Goal: Book appointment/travel/reservation

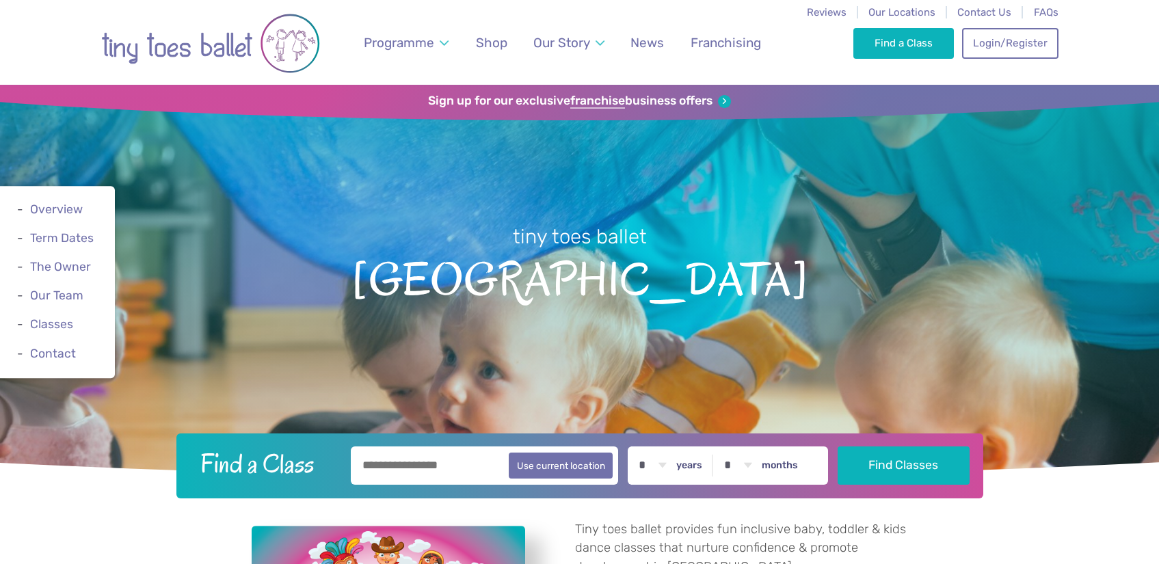
click at [468, 466] on input "text" at bounding box center [485, 465] width 268 height 38
click at [558, 471] on button "Use current location" at bounding box center [561, 465] width 105 height 26
click at [413, 462] on input "**********" at bounding box center [485, 465] width 268 height 38
type input "**********"
click at [944, 54] on link "Find a Class" at bounding box center [903, 42] width 101 height 30
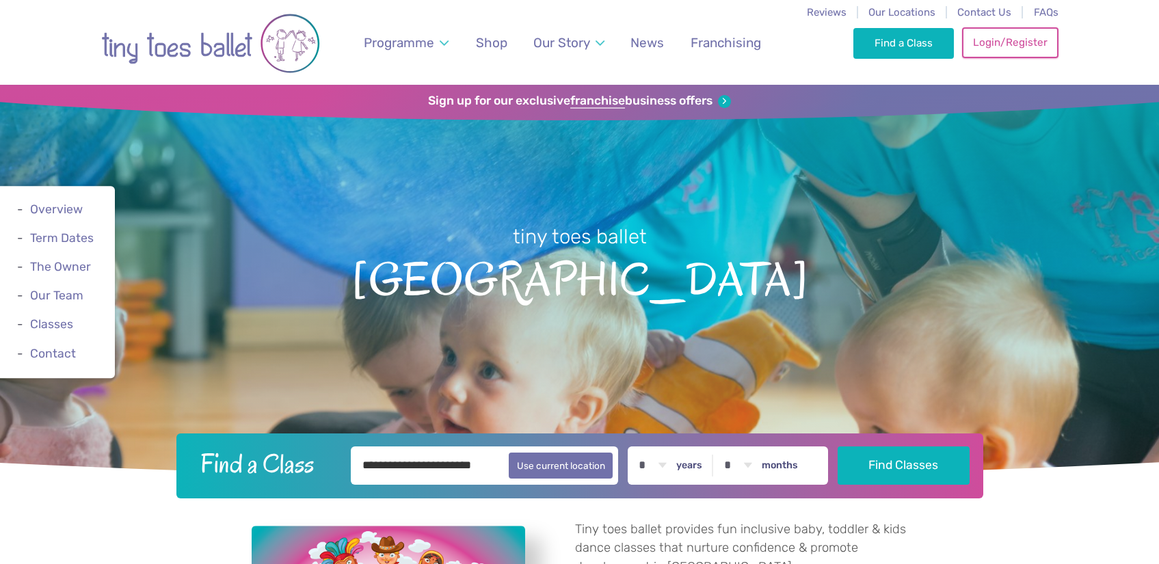
click at [983, 42] on link "Login/Register" at bounding box center [1010, 42] width 96 height 30
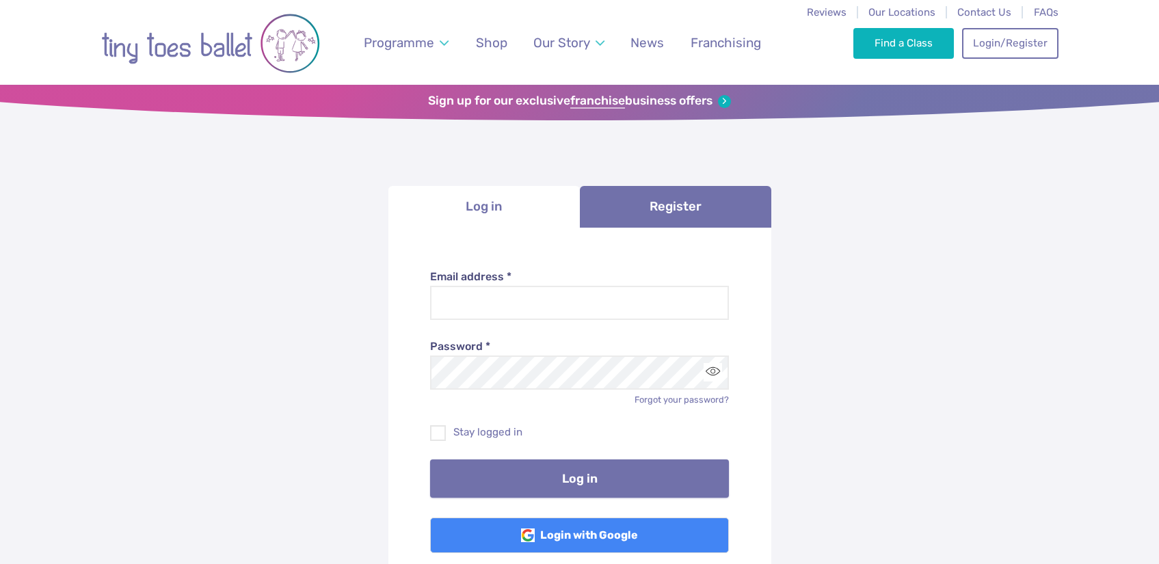
type input "**********"
click at [522, 483] on button "Log in" at bounding box center [579, 478] width 299 height 38
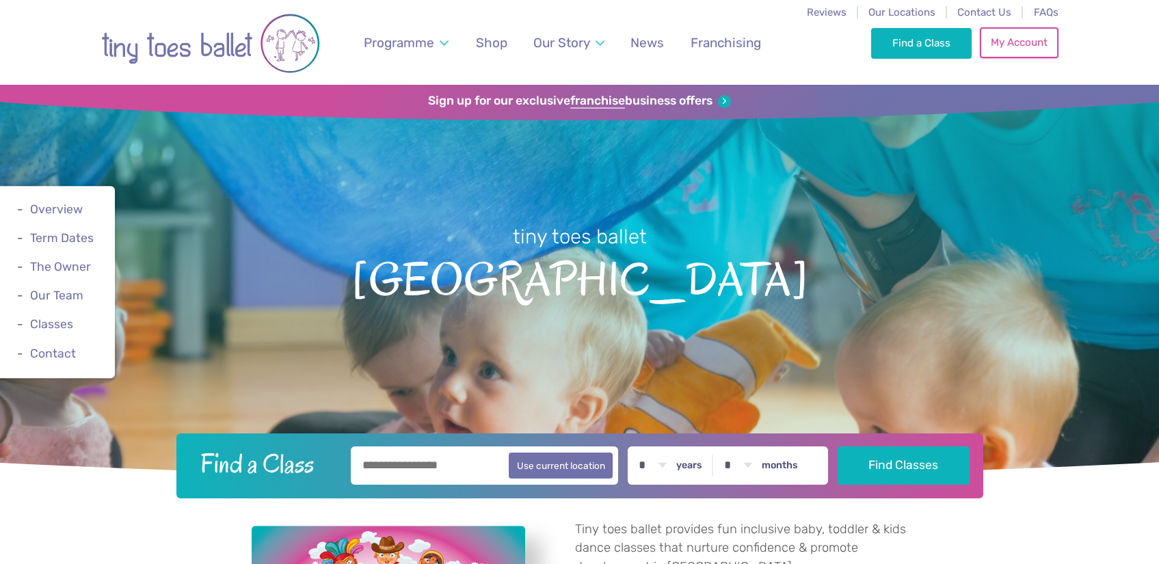
click at [1041, 46] on link "My Account" at bounding box center [1019, 42] width 78 height 30
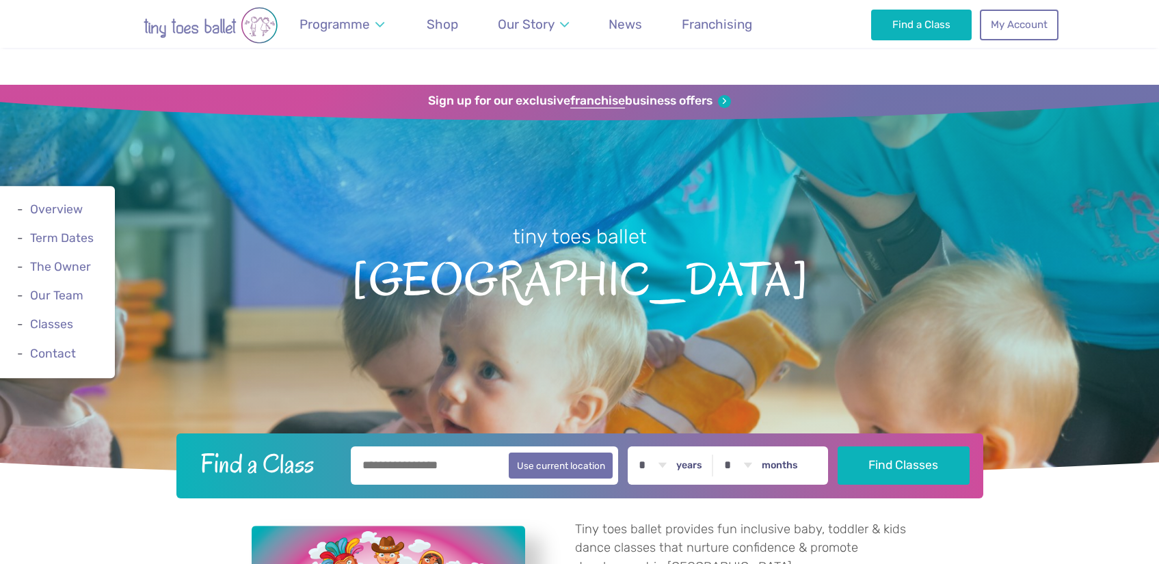
scroll to position [712, 0]
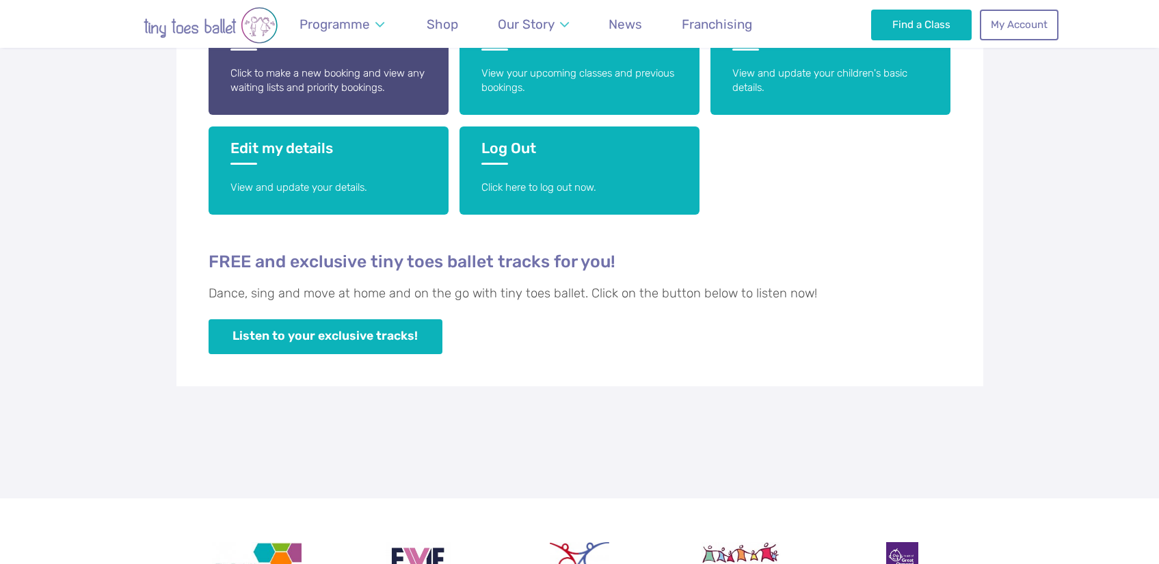
scroll to position [382, 0]
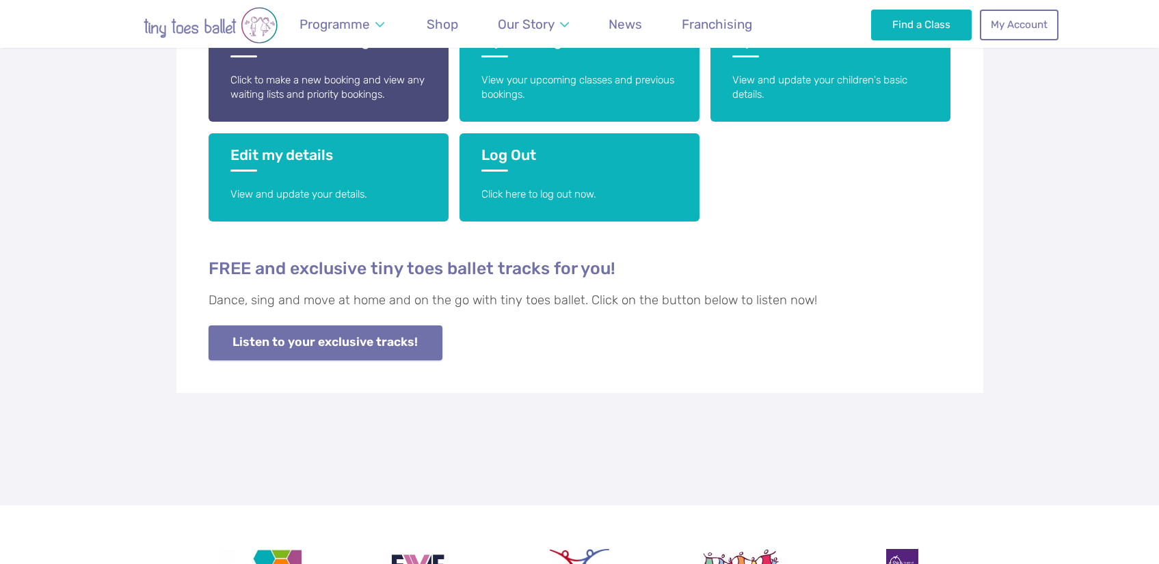
click at [394, 349] on link "Listen to your exclusive tracks!" at bounding box center [326, 342] width 234 height 35
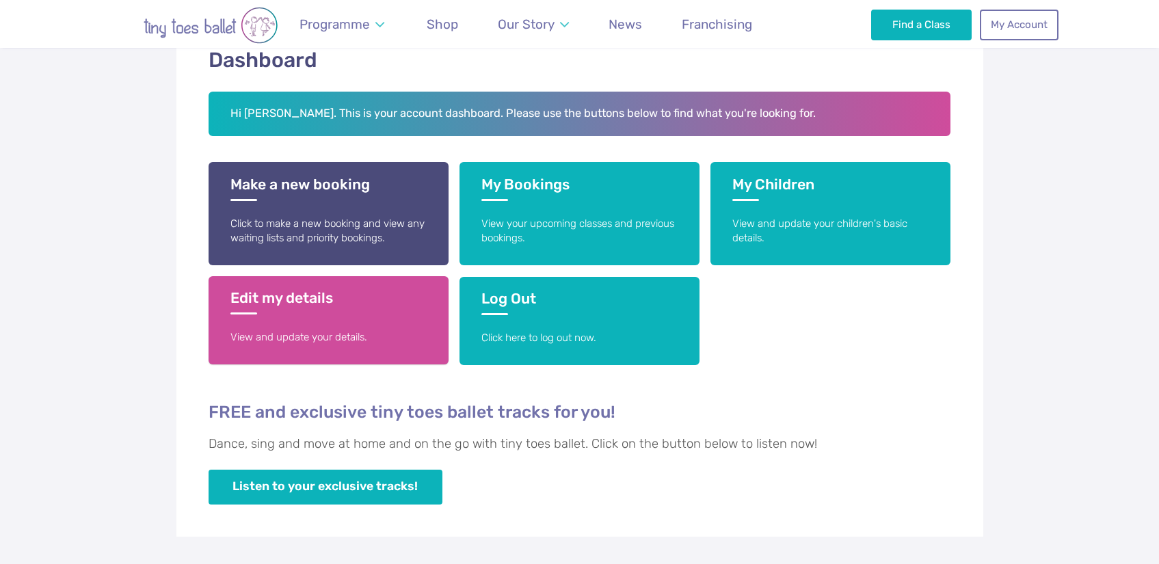
scroll to position [42, 0]
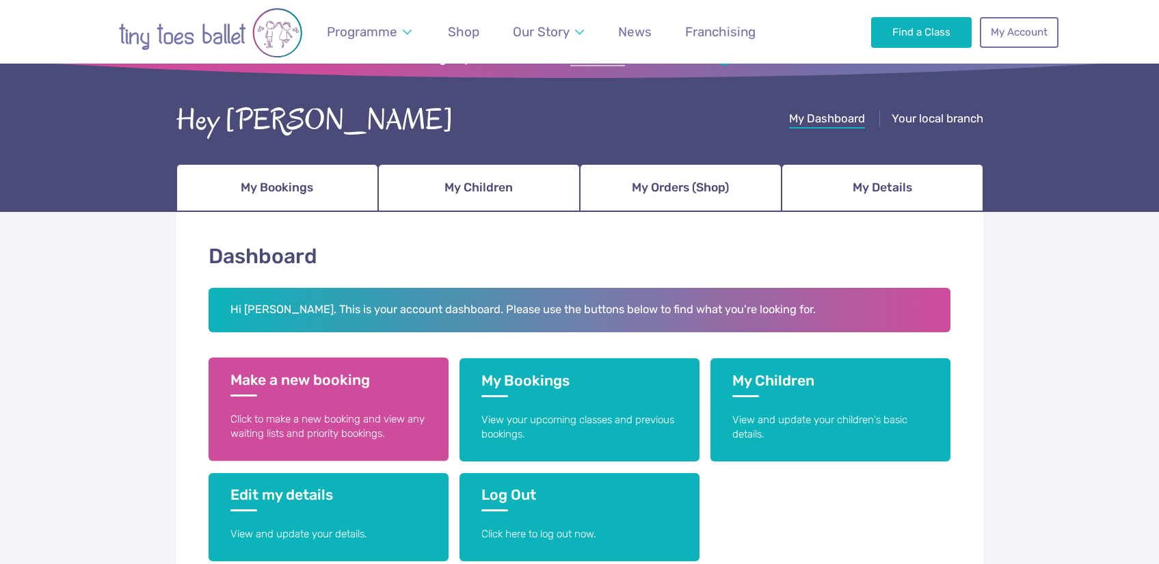
click at [369, 417] on p "Click to make a new booking and view any waiting lists and priority bookings." at bounding box center [328, 426] width 196 height 29
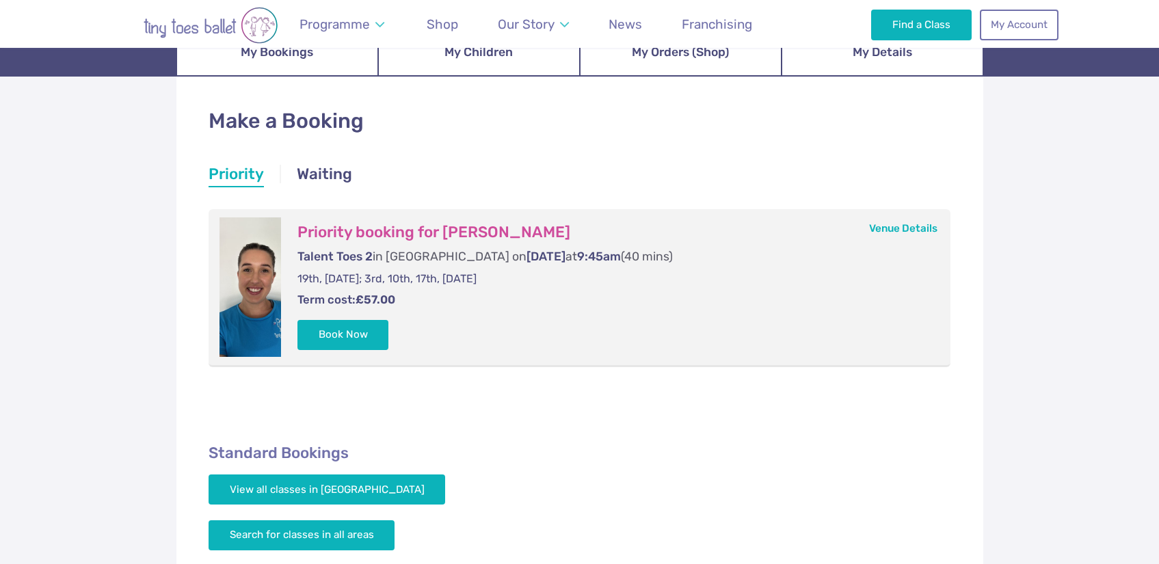
scroll to position [178, 0]
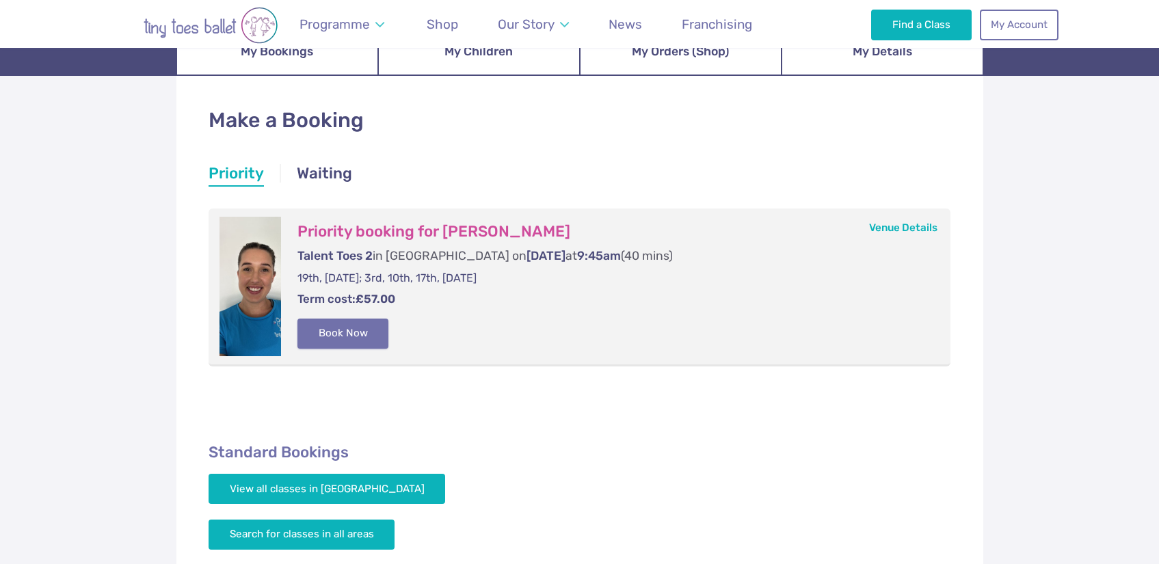
click at [368, 333] on button "Book Now" at bounding box center [343, 334] width 92 height 30
click at [1109, 268] on link "Basket 1" at bounding box center [1129, 282] width 59 height 55
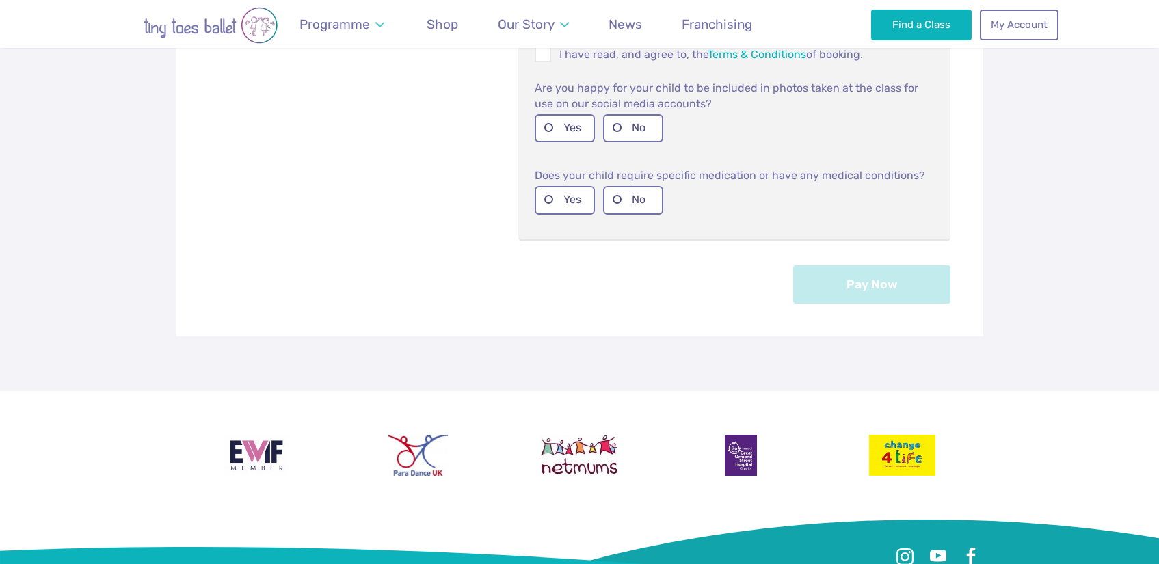
scroll to position [598, 0]
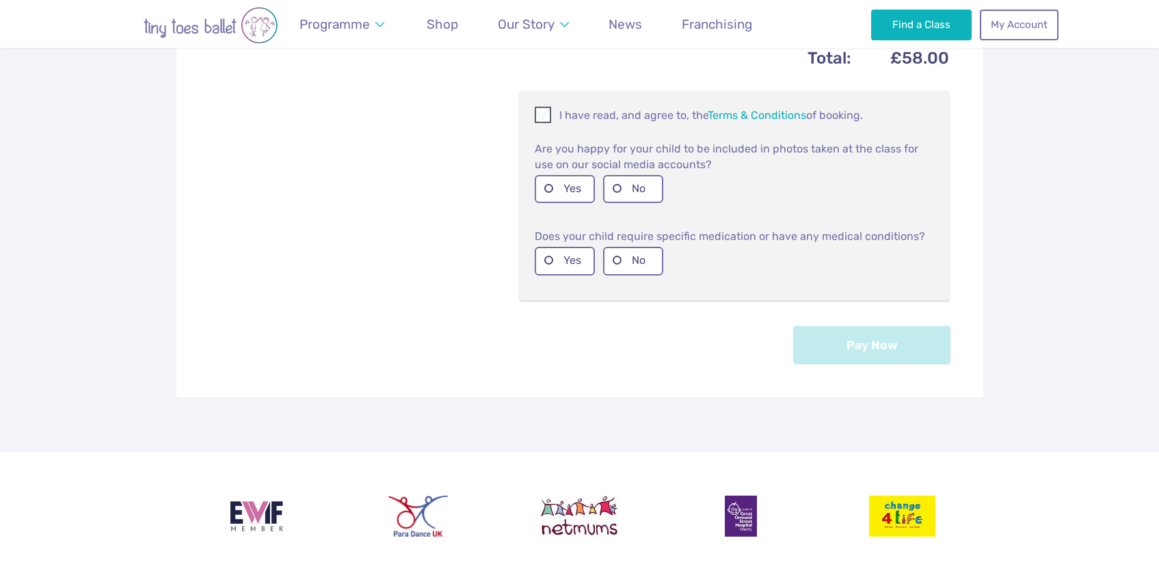
click at [567, 118] on p "I have read, and agree to, the Terms & Conditions of booking." at bounding box center [734, 115] width 399 height 16
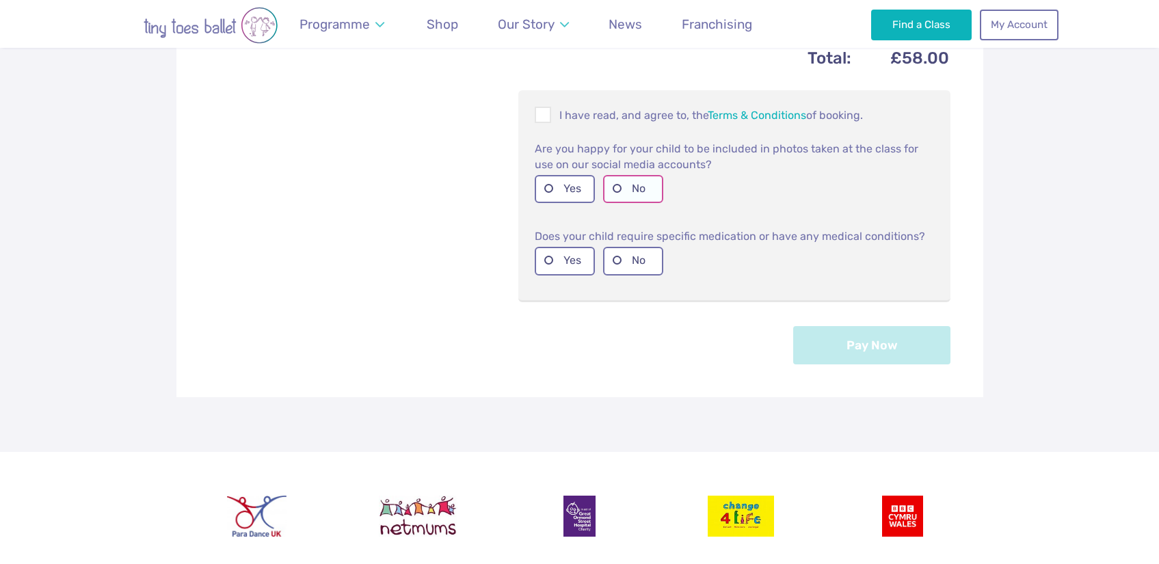
click at [637, 191] on label "No" at bounding box center [633, 189] width 60 height 28
click at [620, 258] on label "No" at bounding box center [633, 261] width 60 height 28
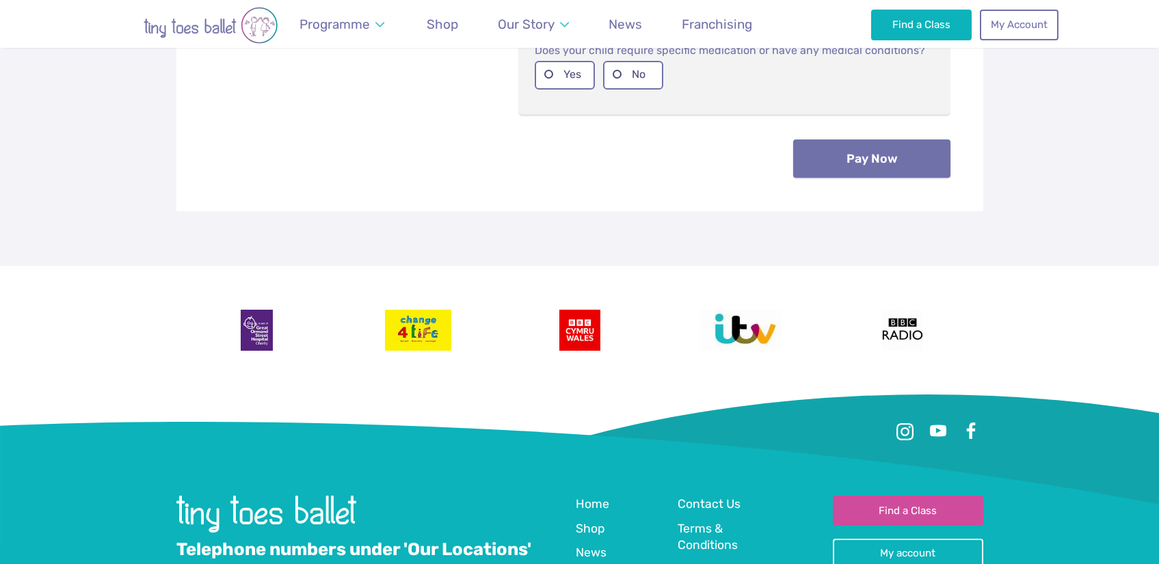
scroll to position [725, 0]
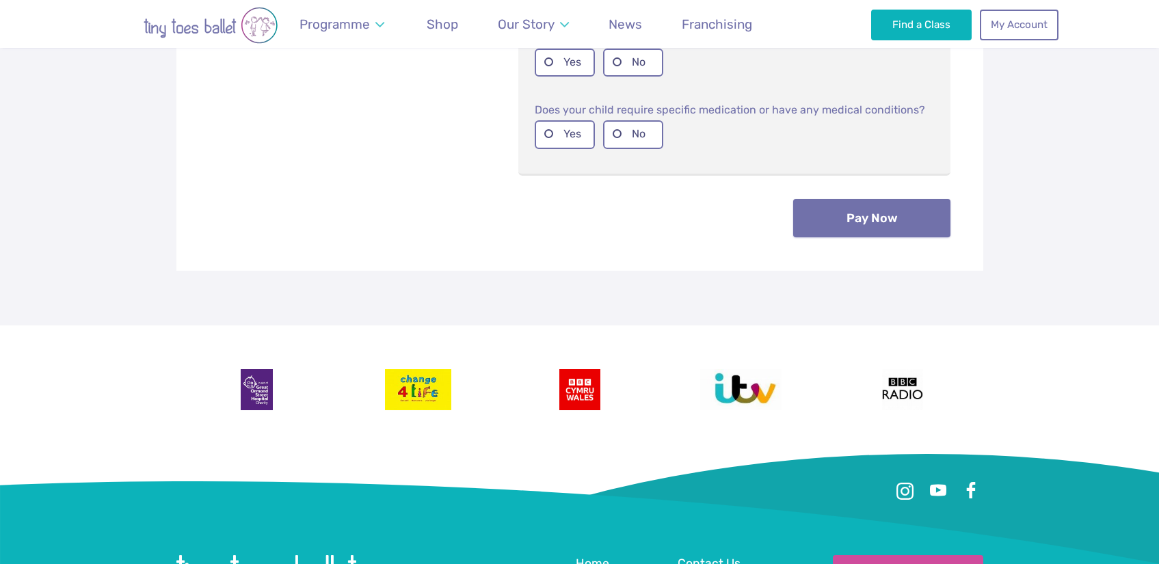
click at [840, 217] on button "Pay Now" at bounding box center [871, 218] width 157 height 38
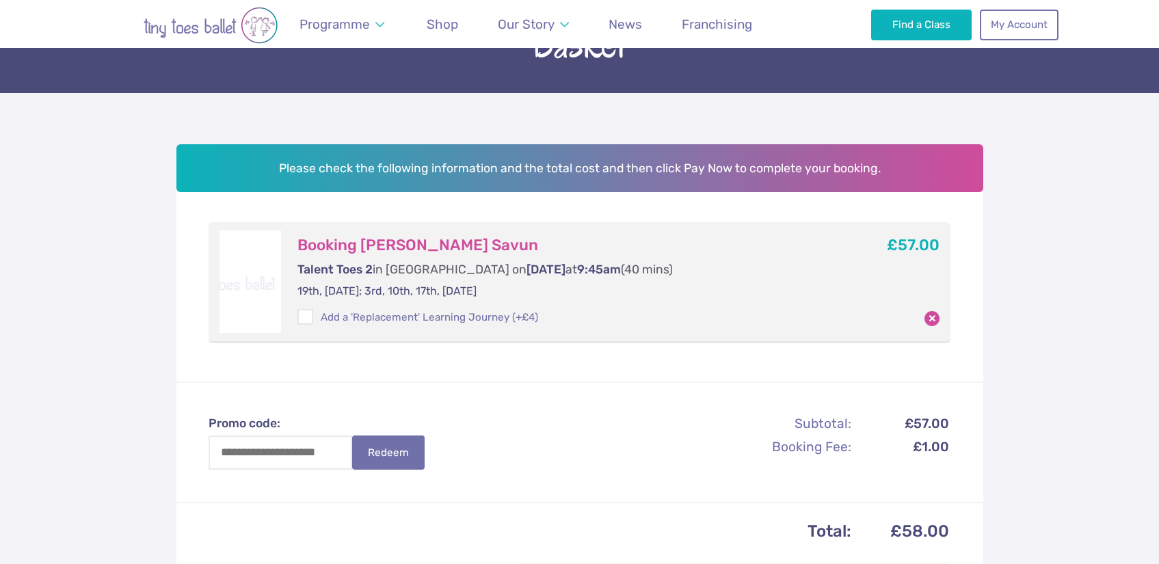
scroll to position [111, 0]
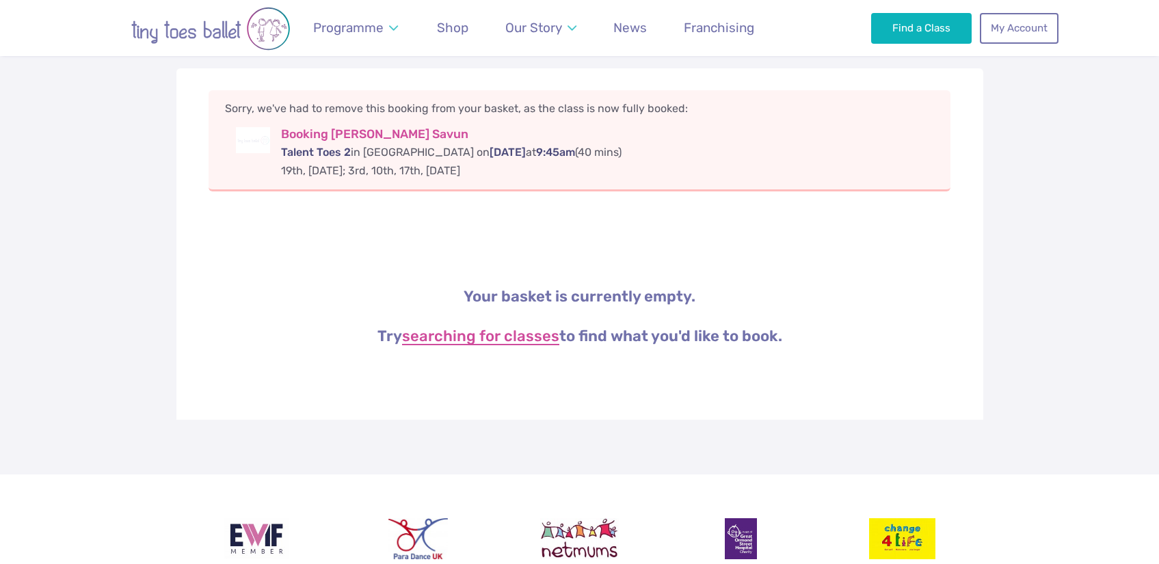
scroll to position [45, 0]
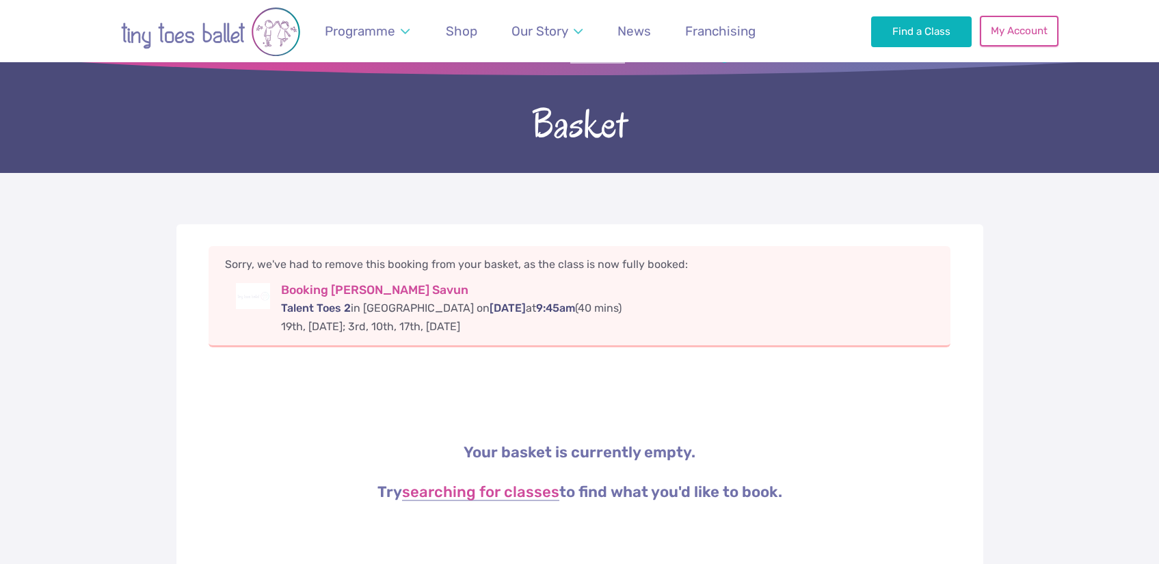
click at [1001, 31] on link "My Account" at bounding box center [1019, 31] width 78 height 30
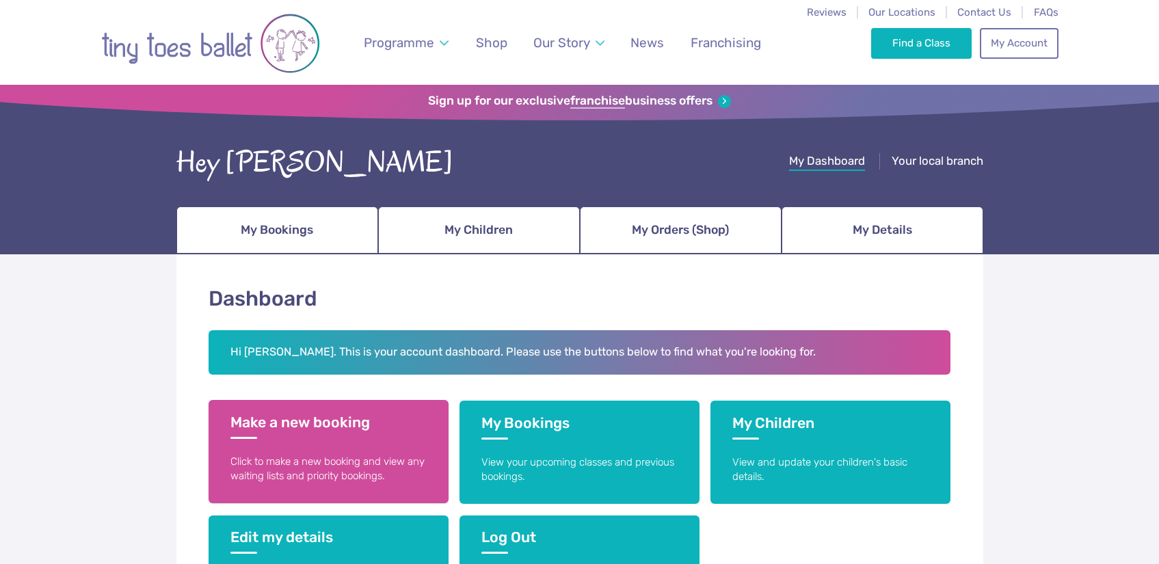
click at [280, 464] on p "Click to make a new booking and view any waiting lists and priority bookings." at bounding box center [328, 469] width 196 height 29
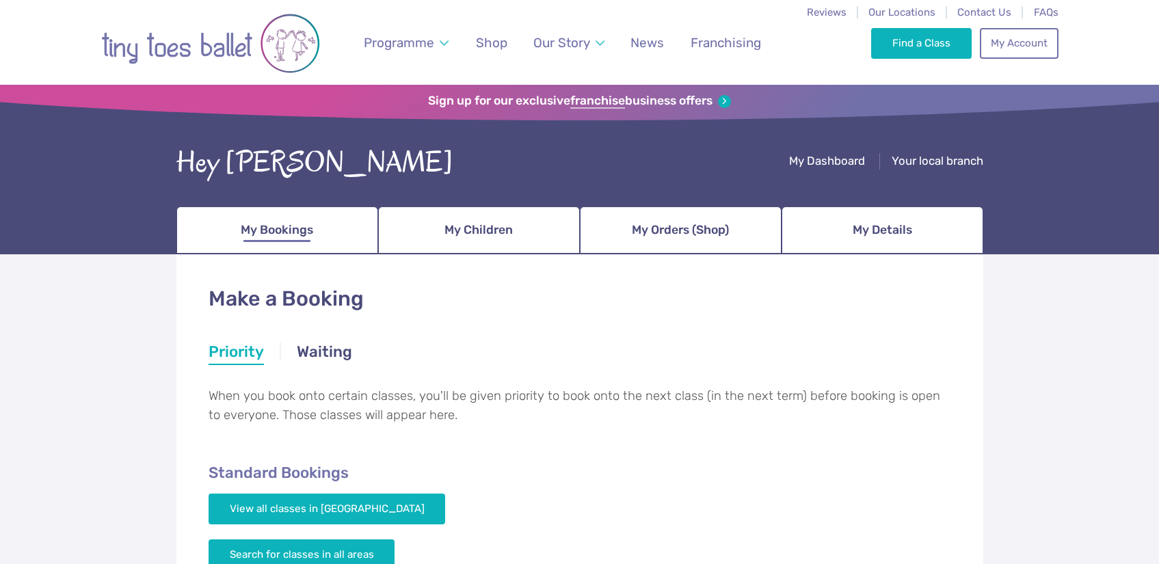
click at [313, 237] on link "My Bookings" at bounding box center [277, 230] width 202 height 48
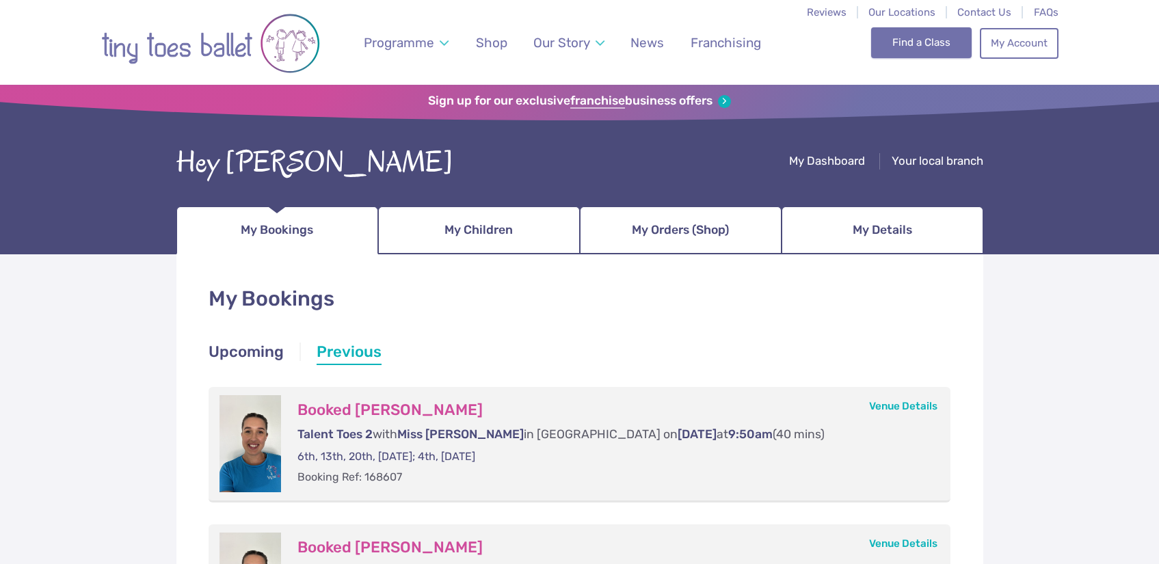
click at [891, 37] on link "Find a Class" at bounding box center [921, 42] width 101 height 30
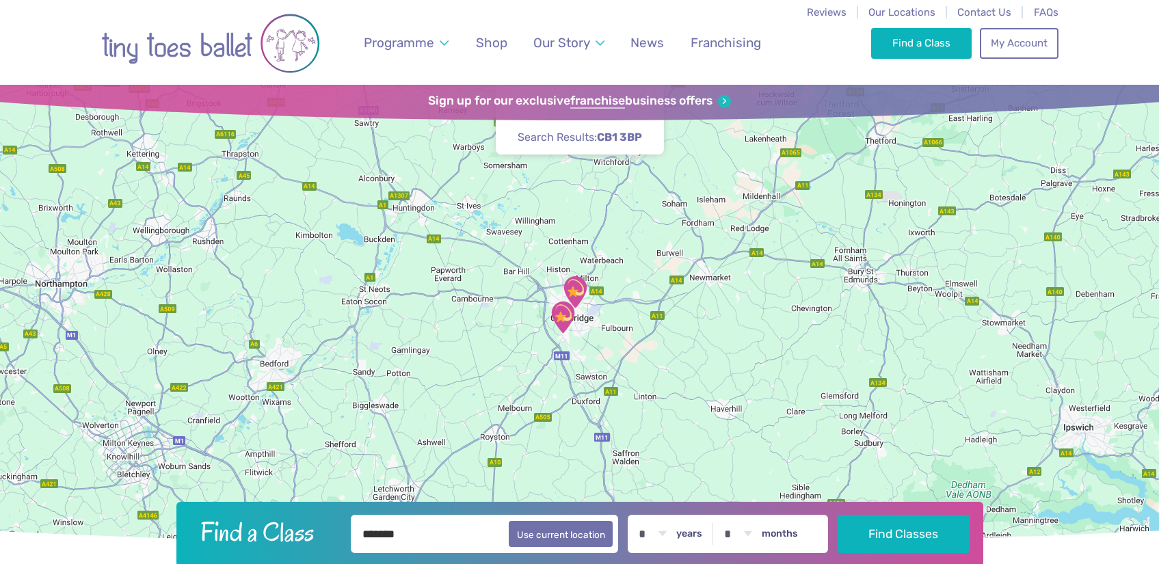
click at [472, 534] on input "*******" at bounding box center [485, 534] width 268 height 38
type input "*********"
drag, startPoint x: 853, startPoint y: 520, endPoint x: 862, endPoint y: 525, distance: 11.0
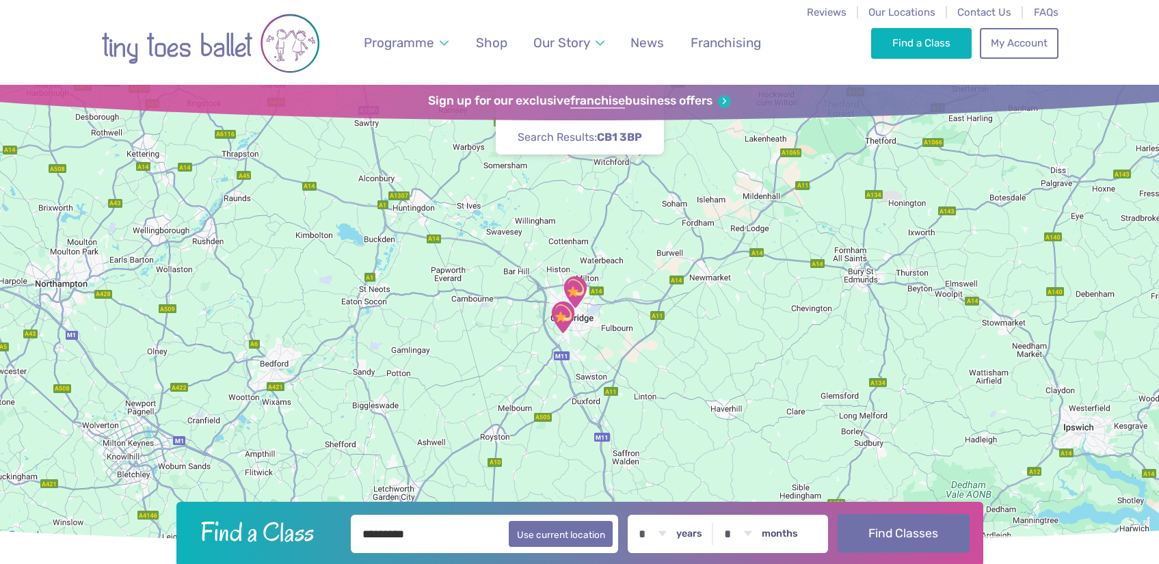
click at [855, 521] on button "Find Classes" at bounding box center [904, 533] width 132 height 38
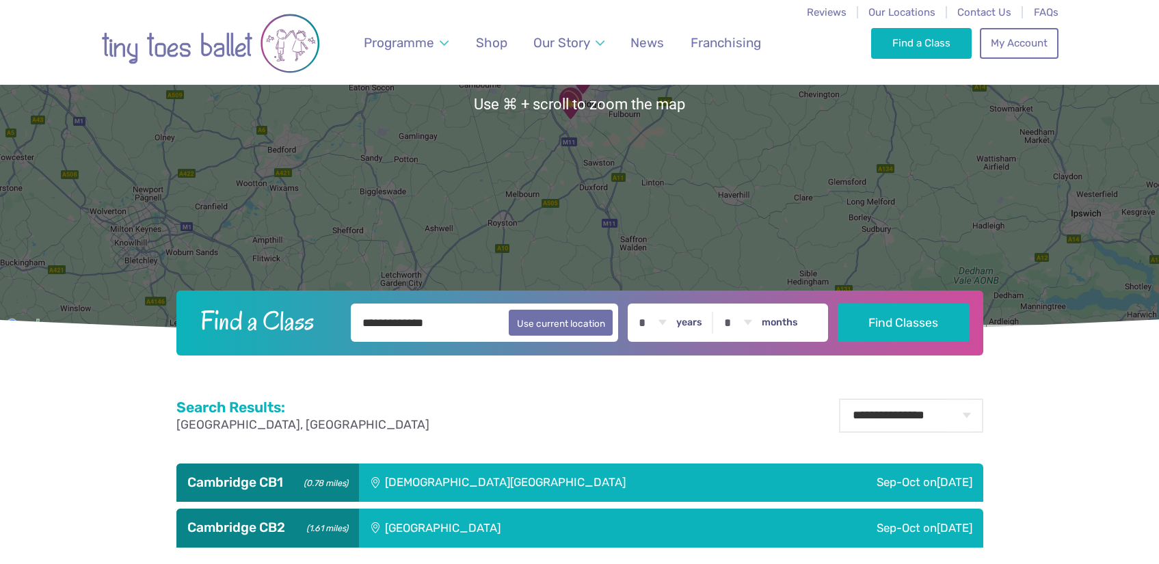
scroll to position [428, 0]
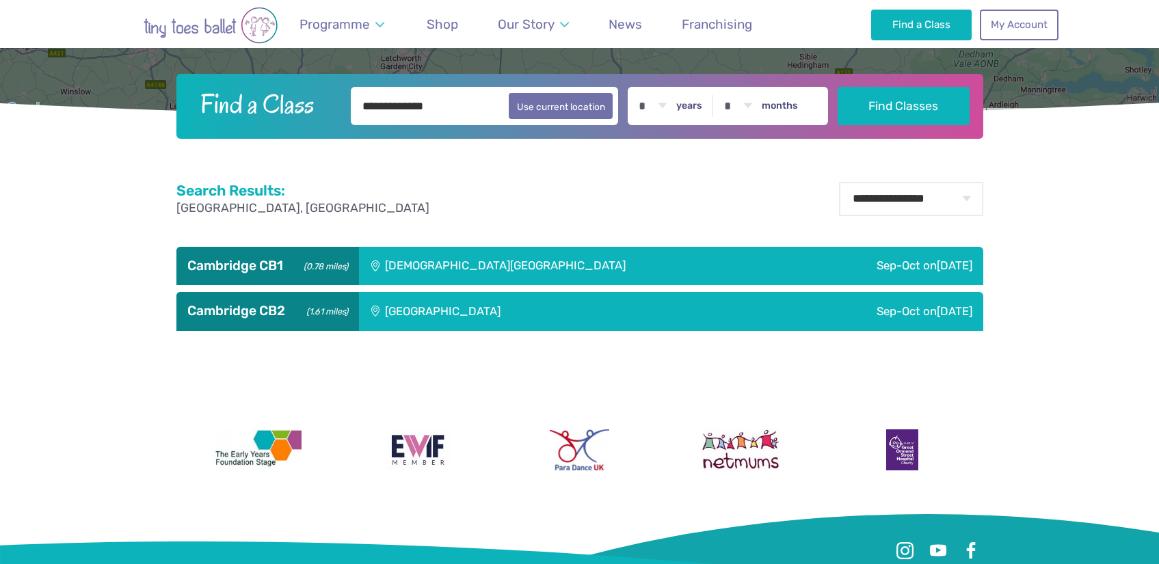
click at [491, 261] on div "[DEMOGRAPHIC_DATA][GEOGRAPHIC_DATA]" at bounding box center [578, 266] width 438 height 38
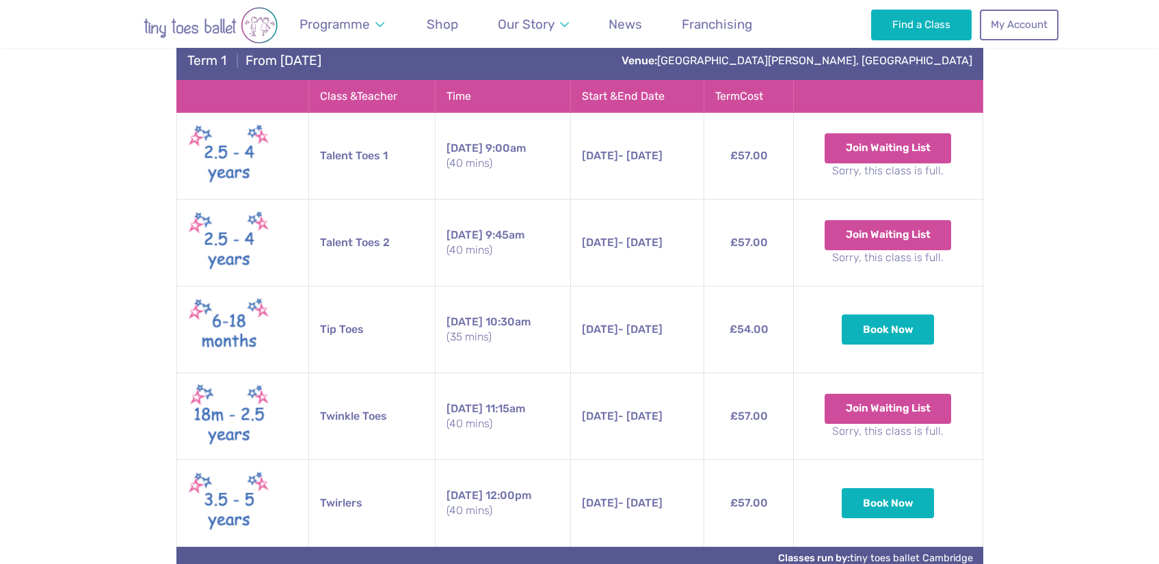
scroll to position [699, 0]
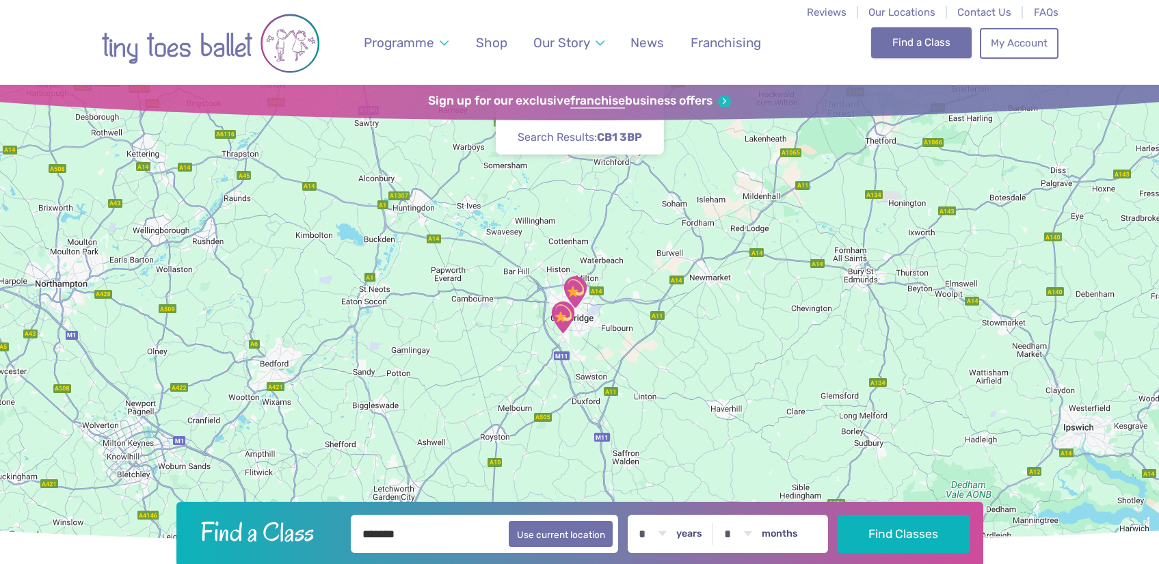
click at [926, 42] on link "Find a Class" at bounding box center [921, 42] width 101 height 30
click at [1040, 49] on link "My Account" at bounding box center [1019, 42] width 78 height 30
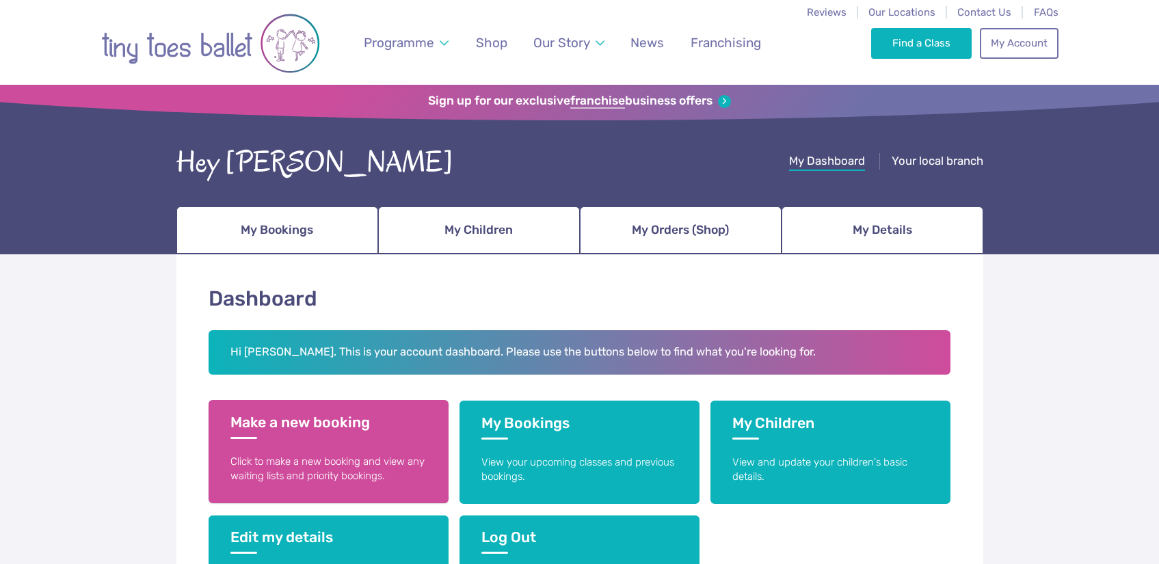
click at [367, 434] on h3 "Make a new booking" at bounding box center [328, 426] width 196 height 25
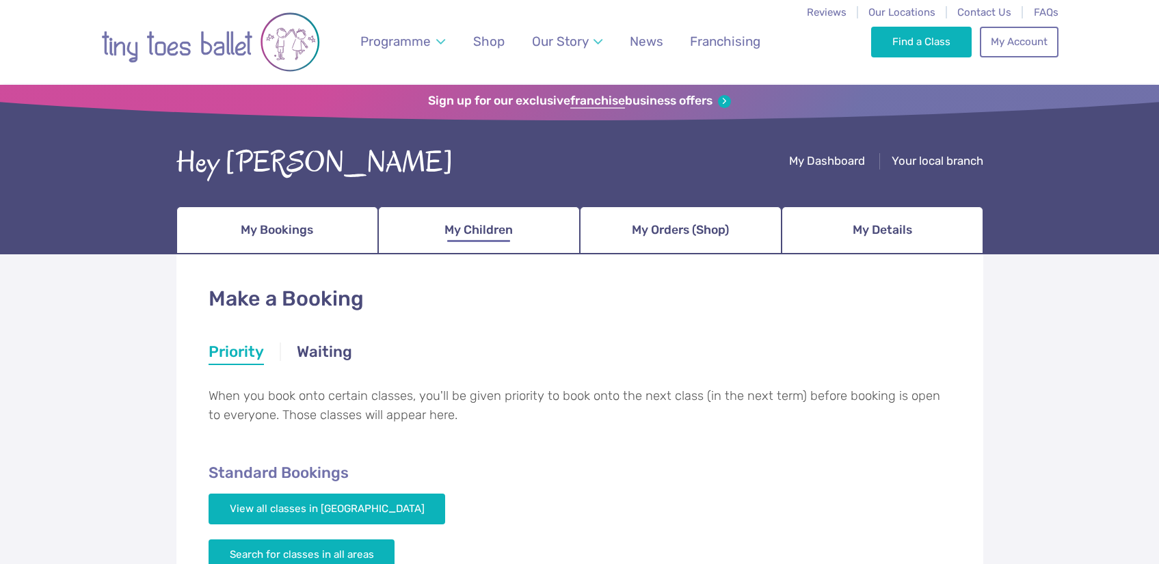
scroll to position [265, 0]
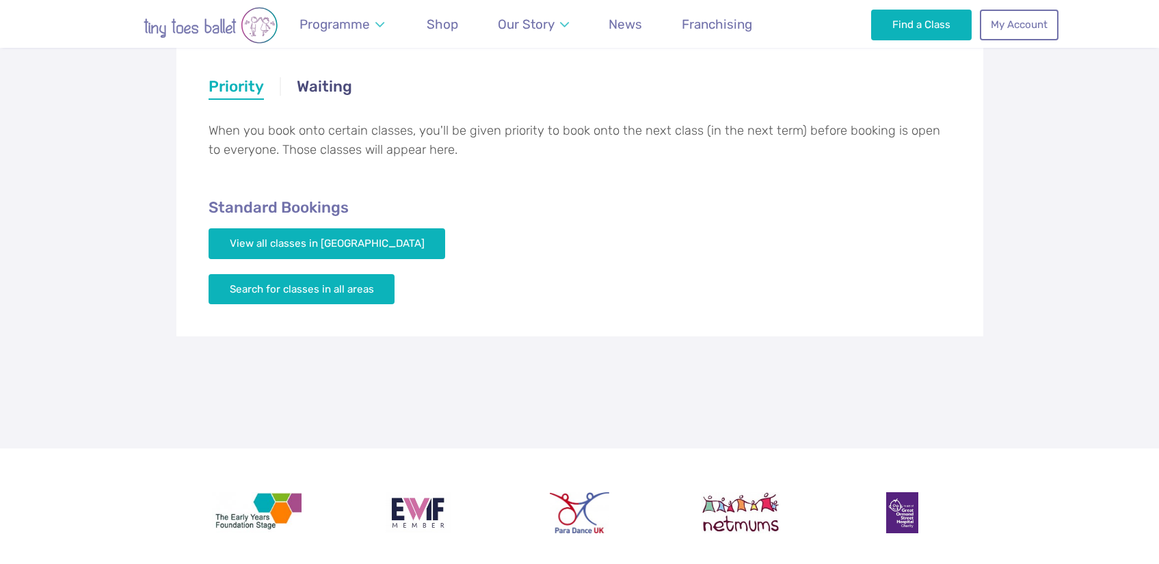
click at [311, 87] on link "Waiting" at bounding box center [324, 88] width 55 height 25
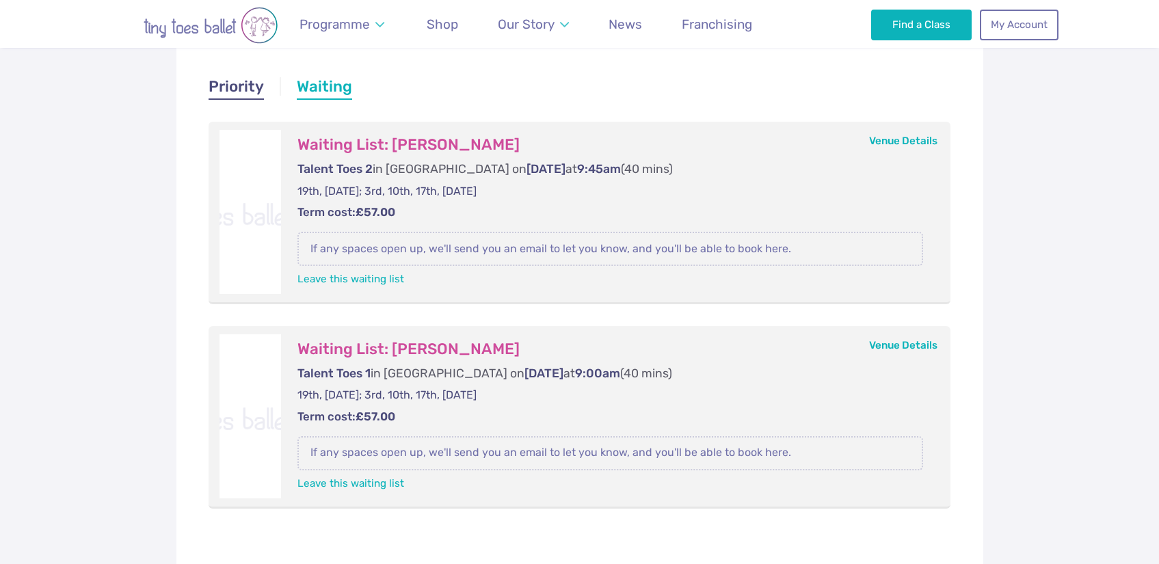
click at [252, 90] on link "Priority" at bounding box center [236, 88] width 55 height 25
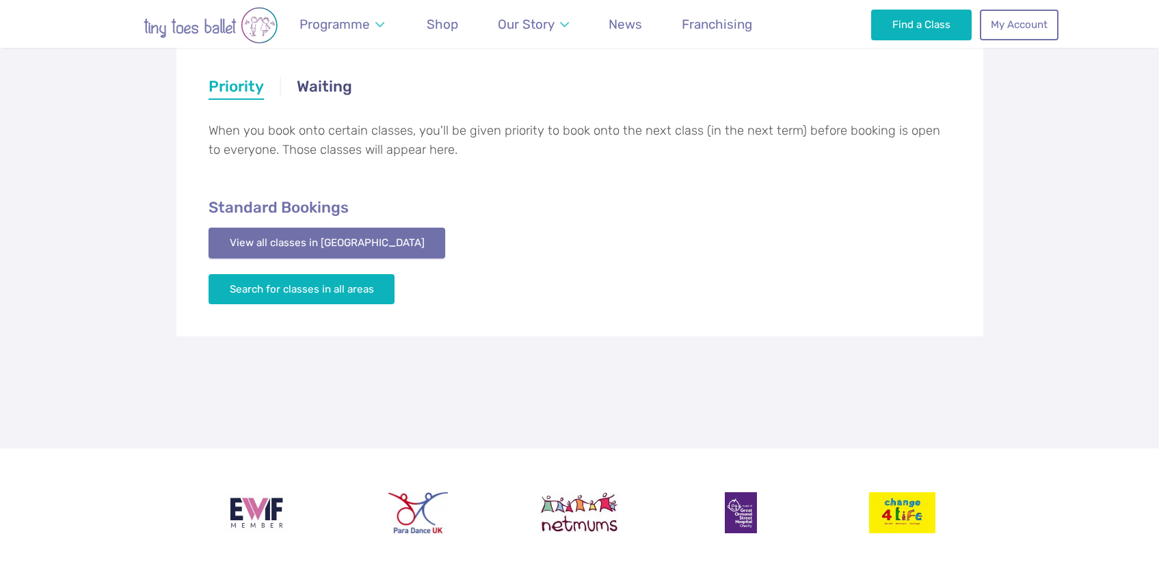
click at [256, 250] on link "View all classes in [GEOGRAPHIC_DATA]" at bounding box center [327, 243] width 237 height 30
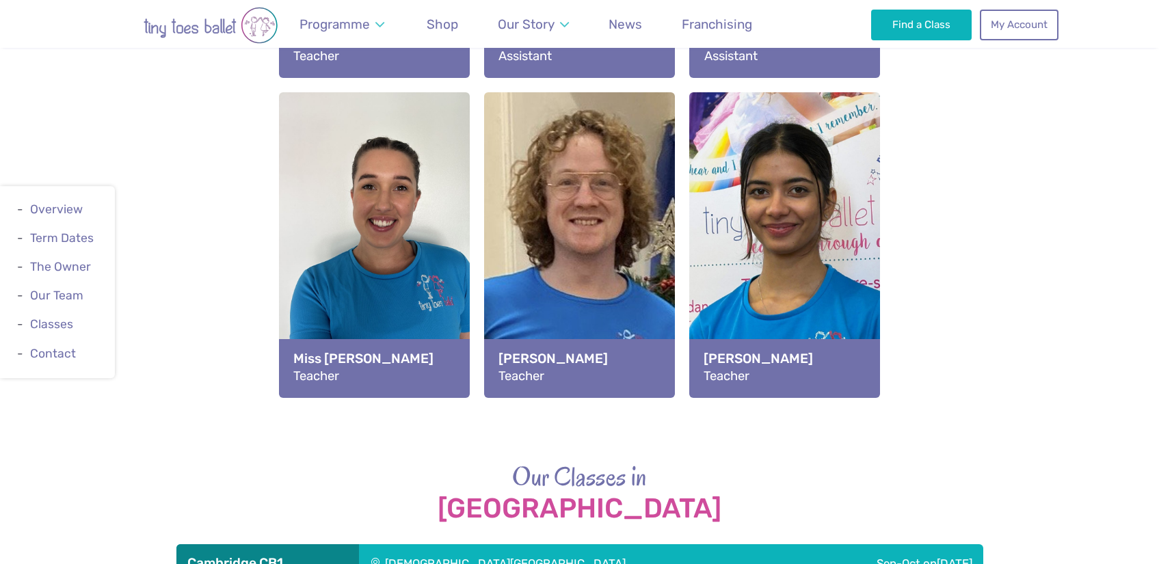
scroll to position [1789, 0]
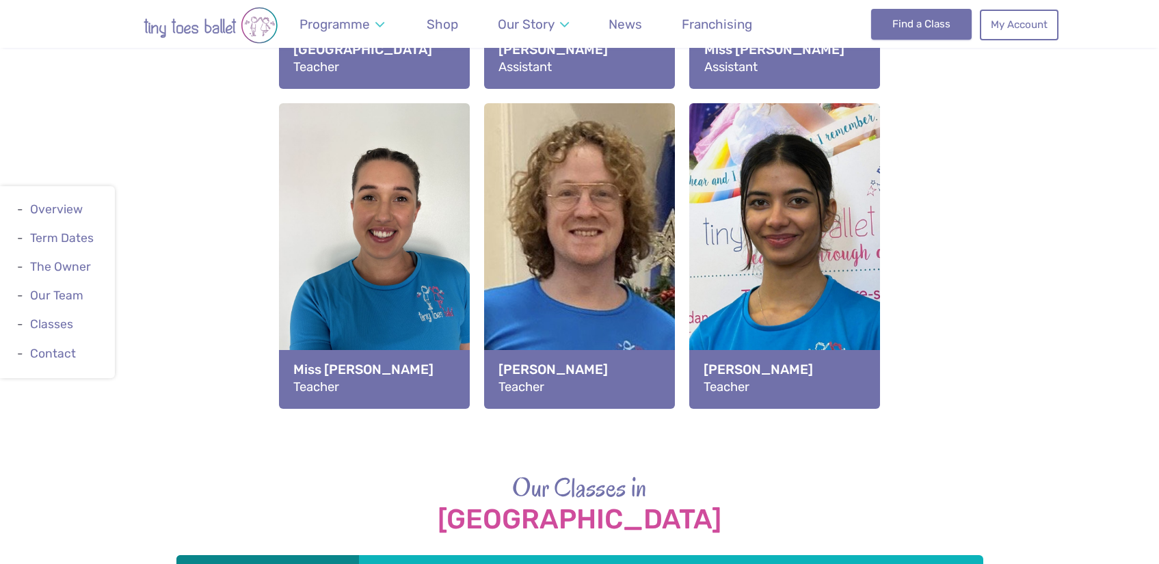
click at [913, 16] on link "Find a Class" at bounding box center [921, 24] width 101 height 30
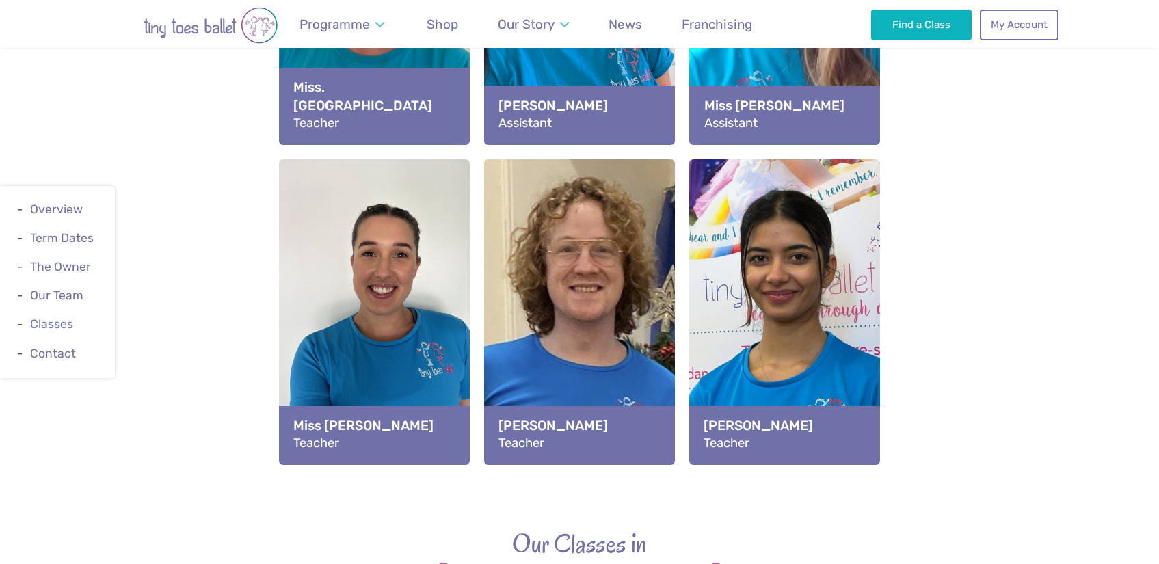
scroll to position [1398, 0]
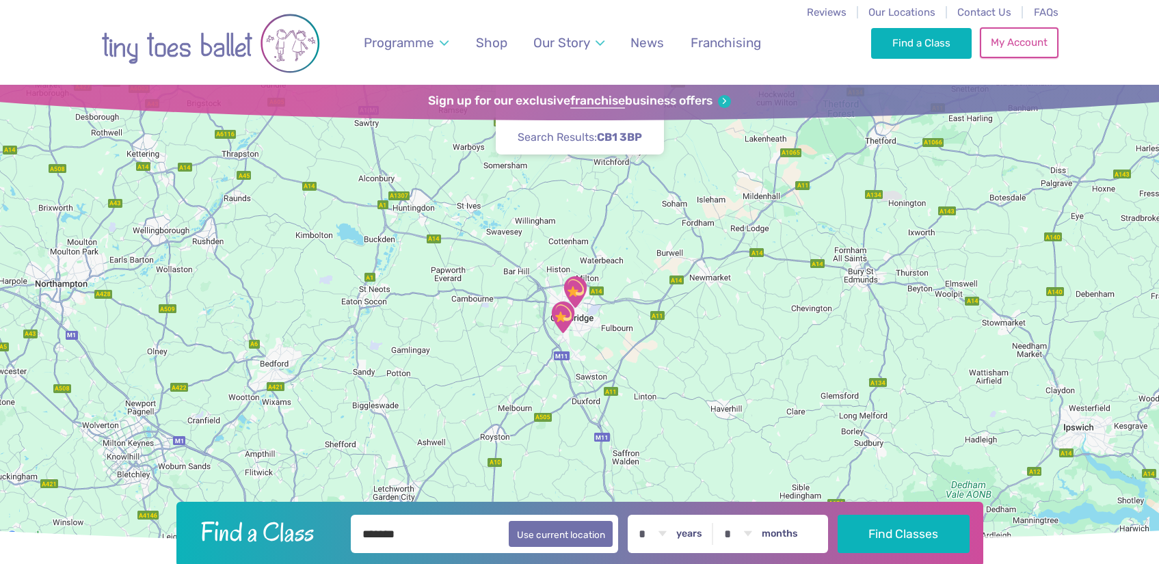
click at [1000, 36] on link "My Account" at bounding box center [1019, 42] width 78 height 30
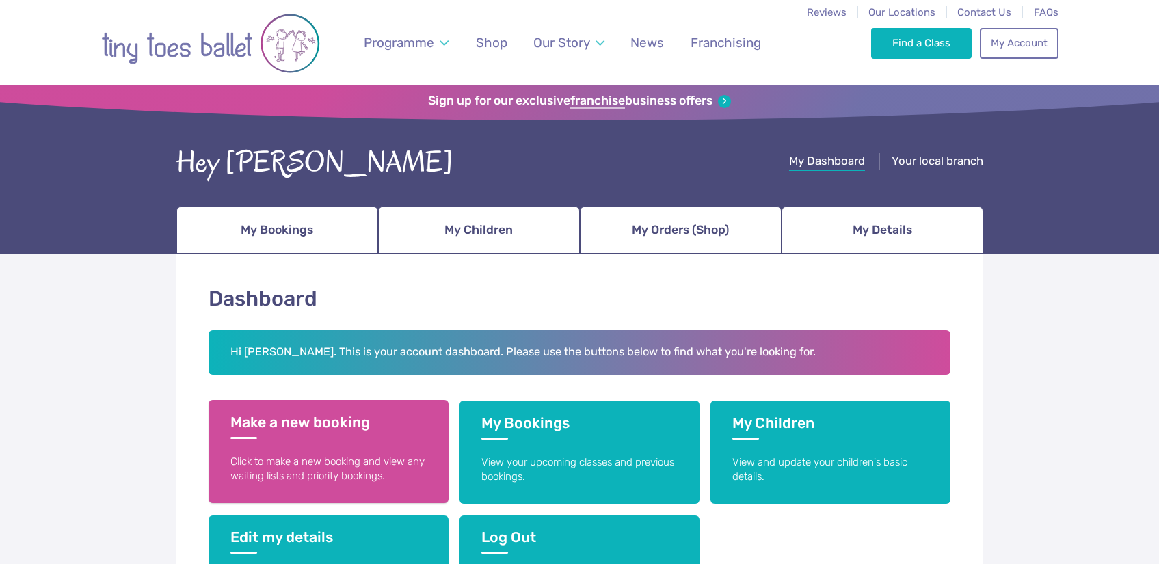
click at [392, 409] on link "Make a new booking Click to make a new booking and view any waiting lists and p…" at bounding box center [329, 451] width 240 height 103
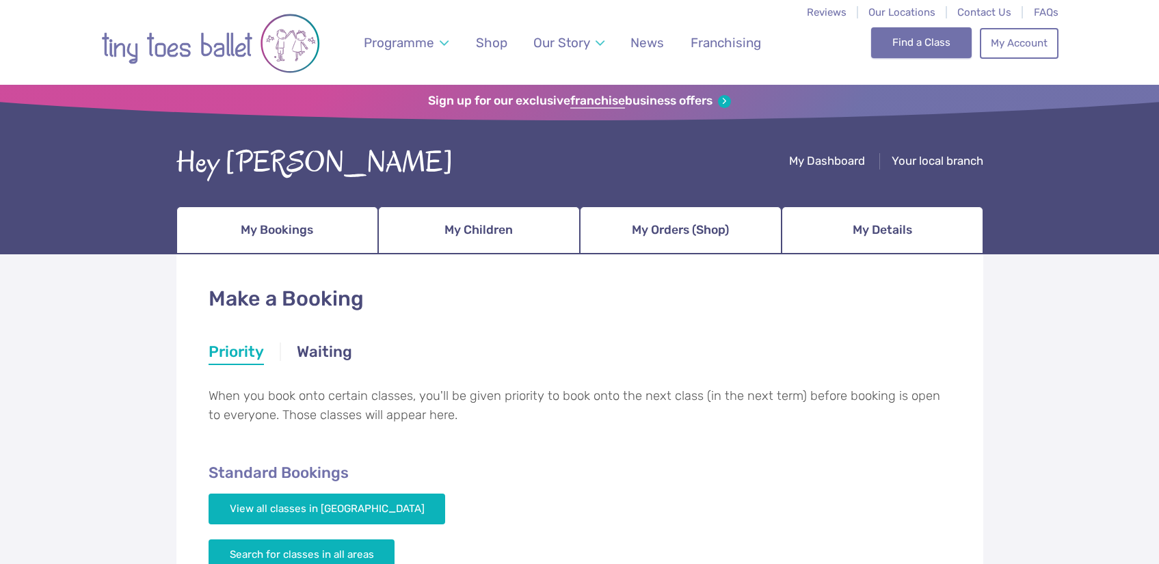
click at [876, 53] on link "Find a Class" at bounding box center [921, 42] width 101 height 30
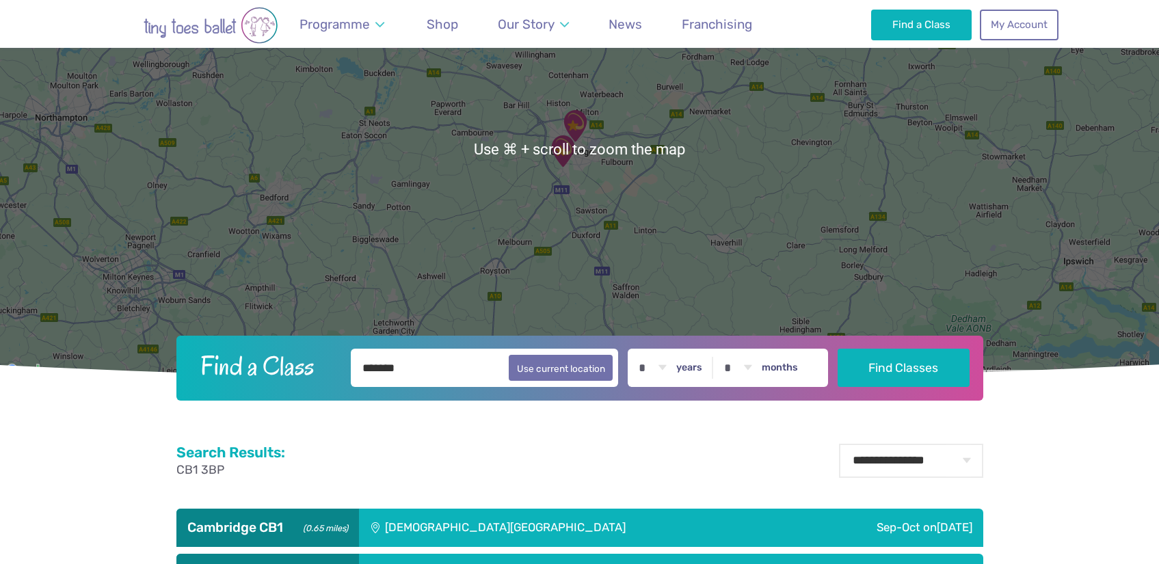
scroll to position [187, 0]
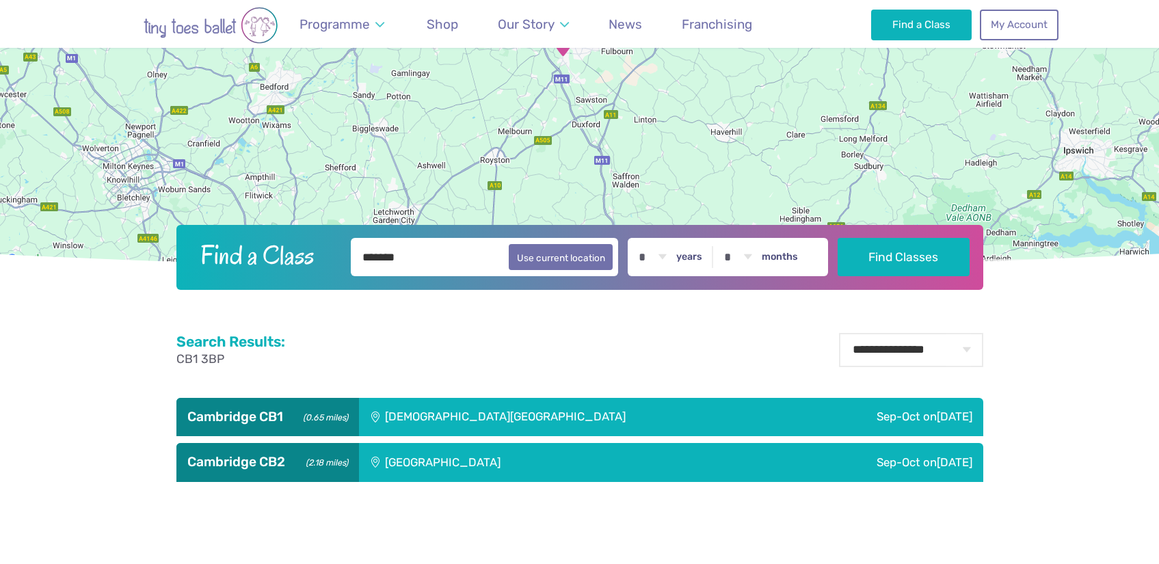
click at [455, 479] on div "[GEOGRAPHIC_DATA]" at bounding box center [535, 462] width 353 height 38
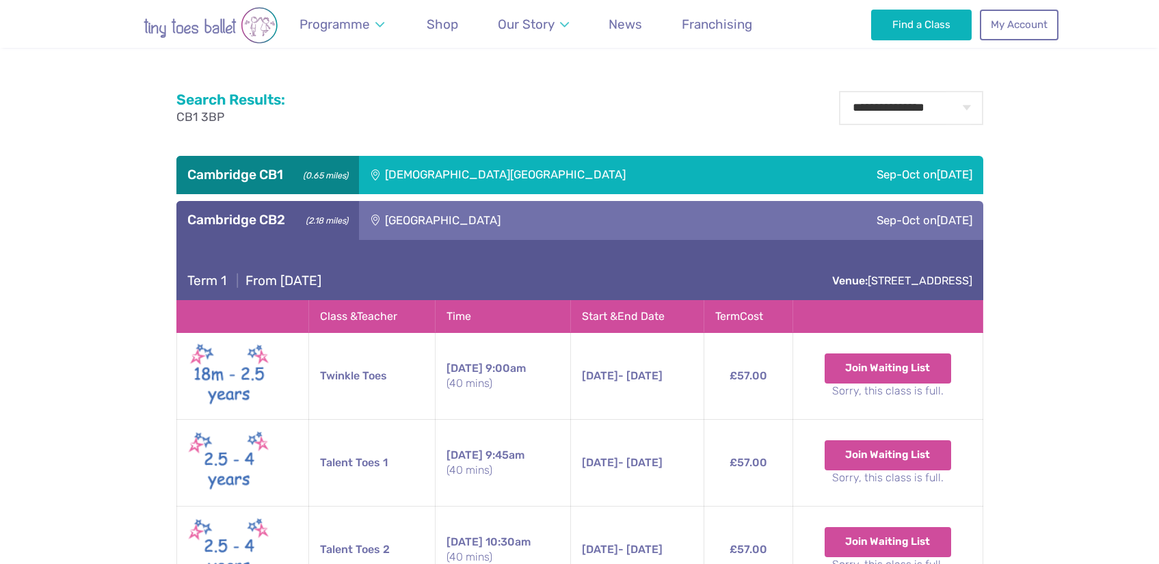
scroll to position [386, 0]
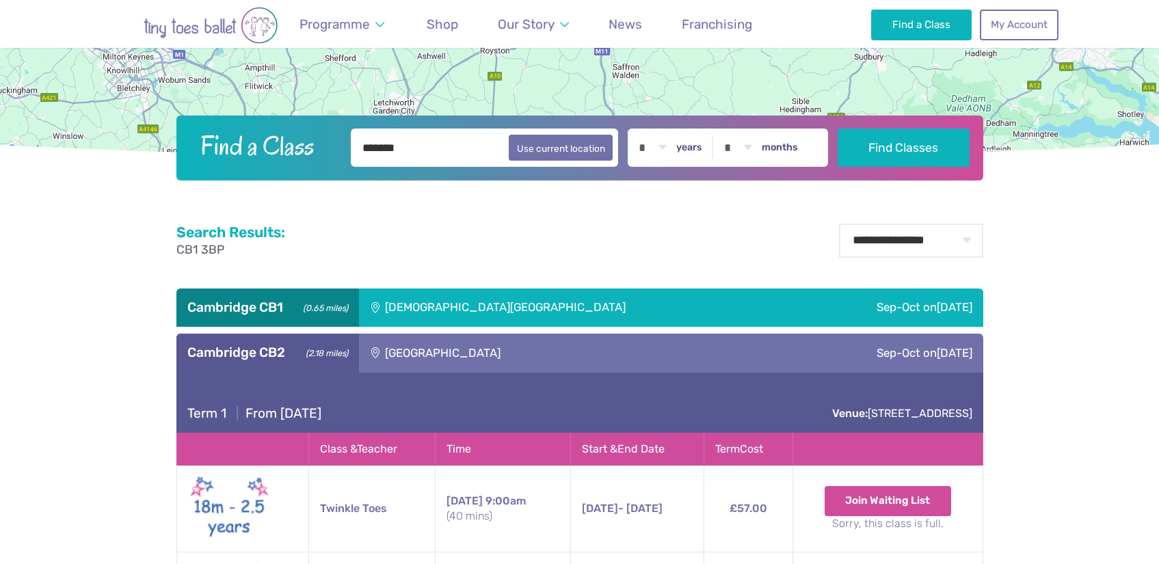
click at [459, 312] on div "[DEMOGRAPHIC_DATA][GEOGRAPHIC_DATA]" at bounding box center [578, 308] width 438 height 38
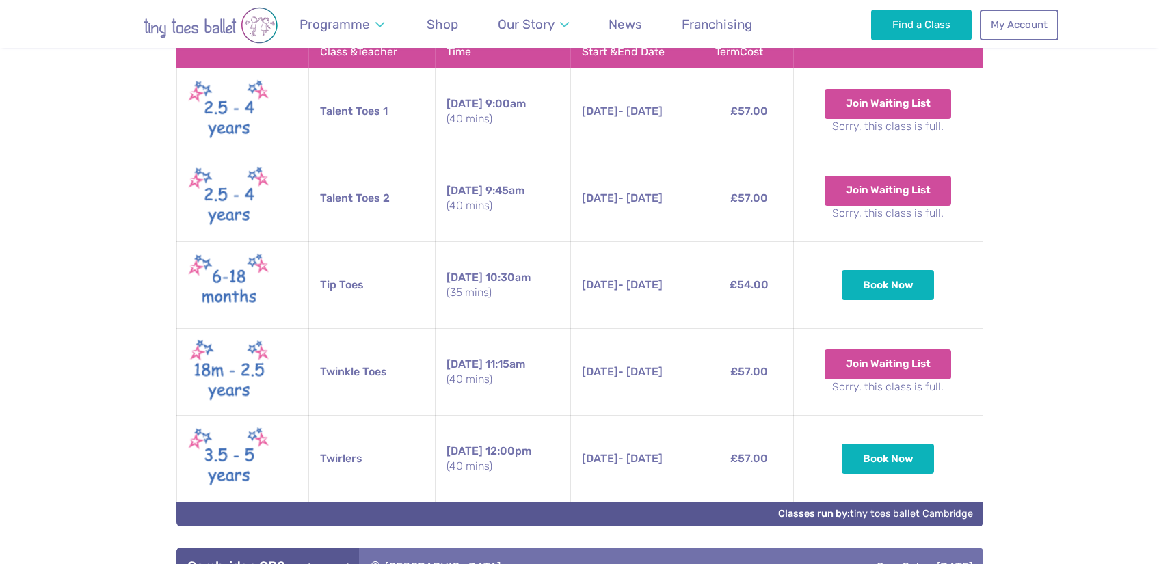
scroll to position [723, 0]
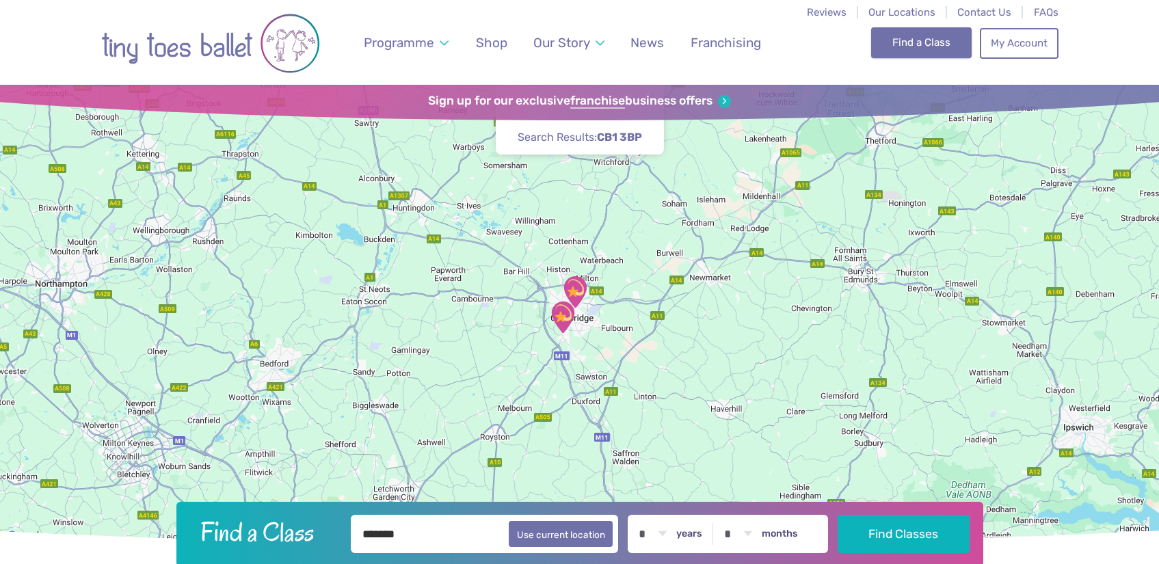
click at [896, 43] on link "Find a Class" at bounding box center [921, 42] width 101 height 30
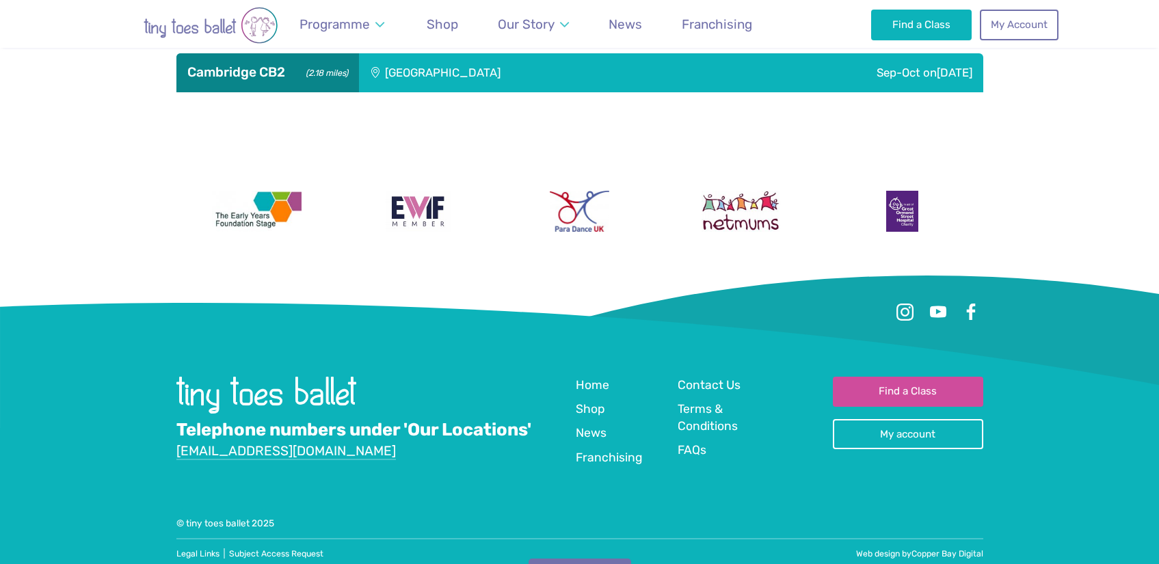
scroll to position [544, 0]
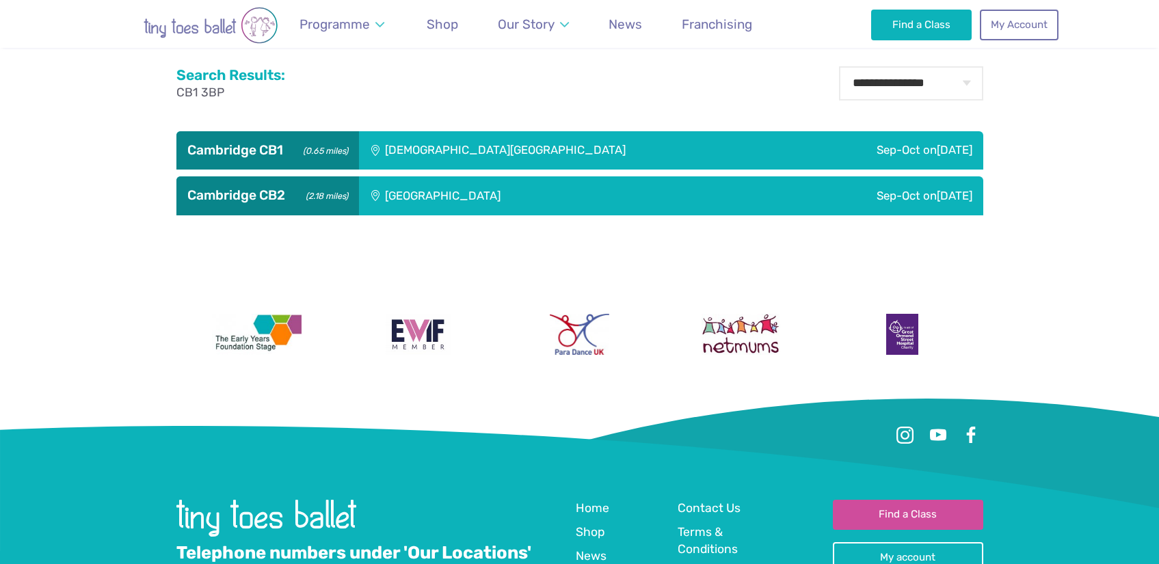
click at [409, 155] on div "[DEMOGRAPHIC_DATA][GEOGRAPHIC_DATA]" at bounding box center [578, 150] width 438 height 38
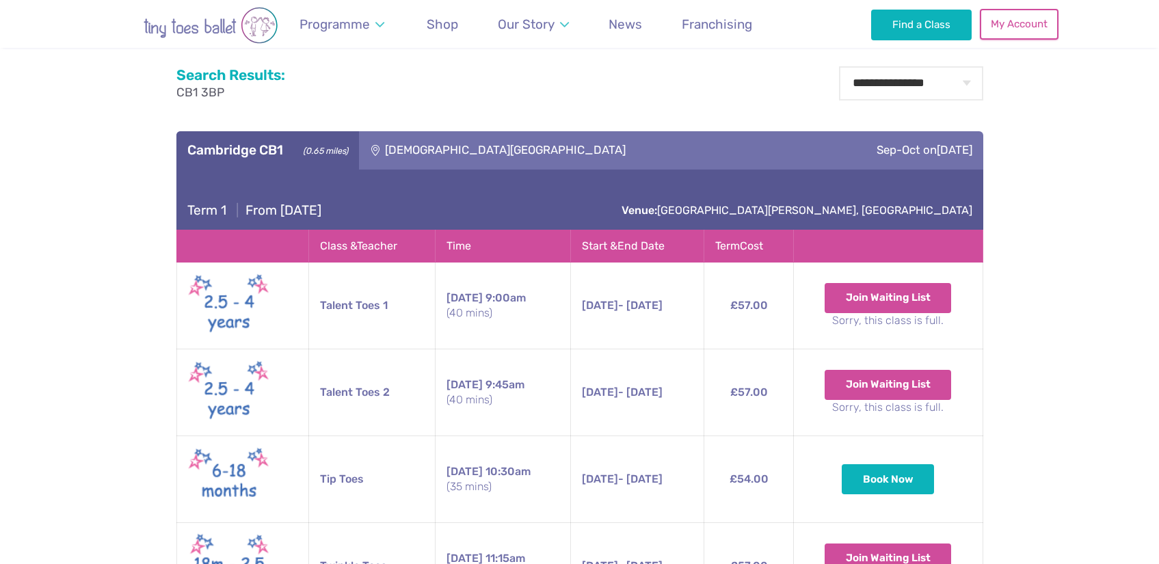
click at [1015, 33] on link "My Account" at bounding box center [1019, 24] width 78 height 30
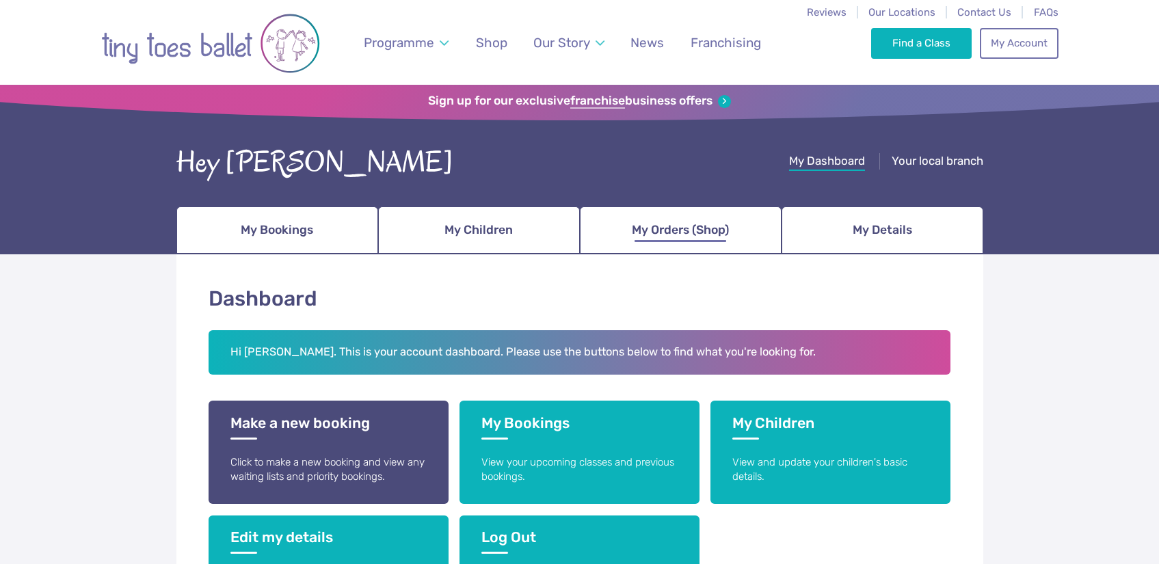
click at [741, 237] on link "My Orders (Shop)" at bounding box center [681, 230] width 202 height 48
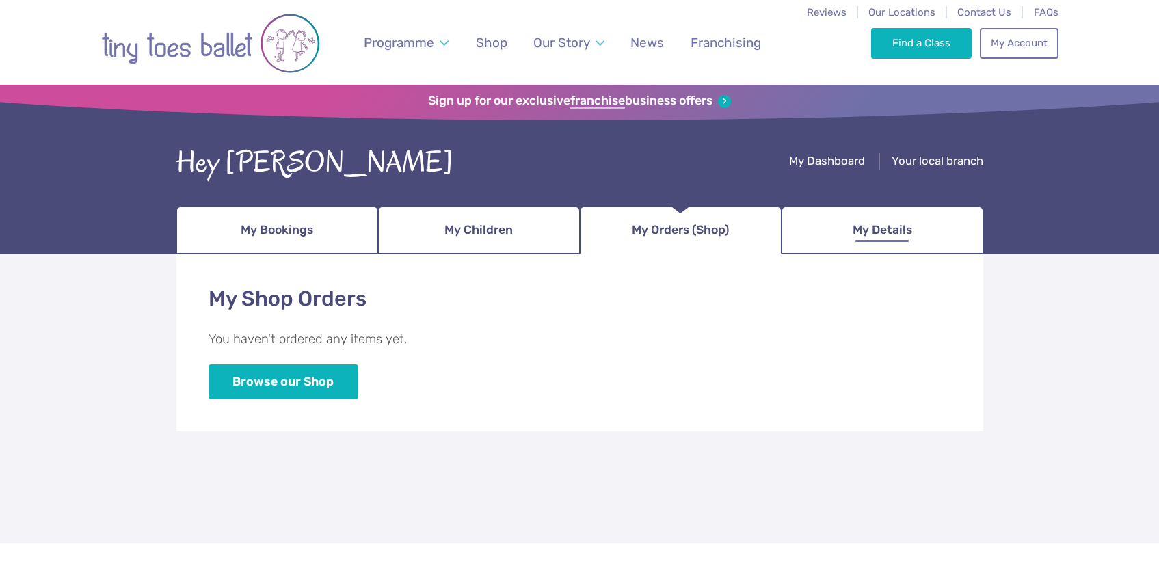
click at [922, 241] on link "My Details" at bounding box center [883, 230] width 202 height 48
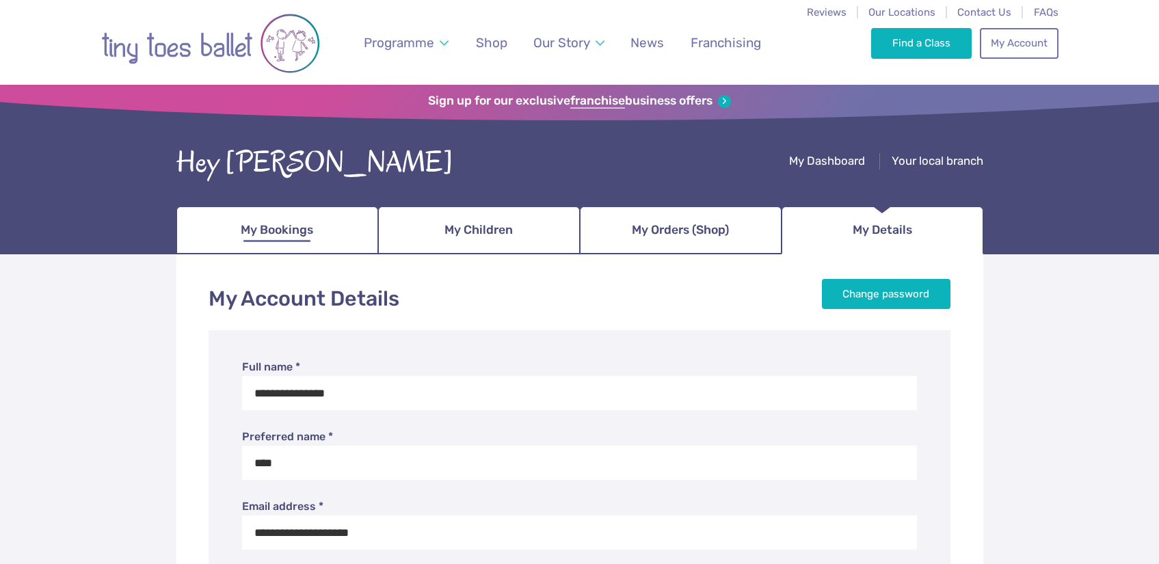
click at [368, 237] on link "My Bookings" at bounding box center [277, 230] width 202 height 48
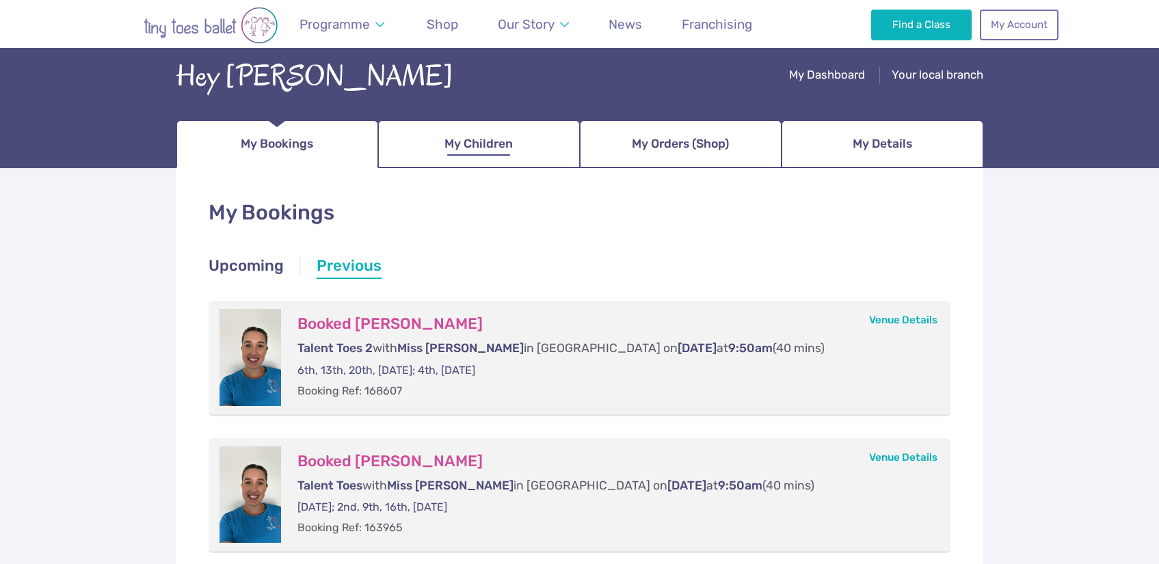
scroll to position [275, 0]
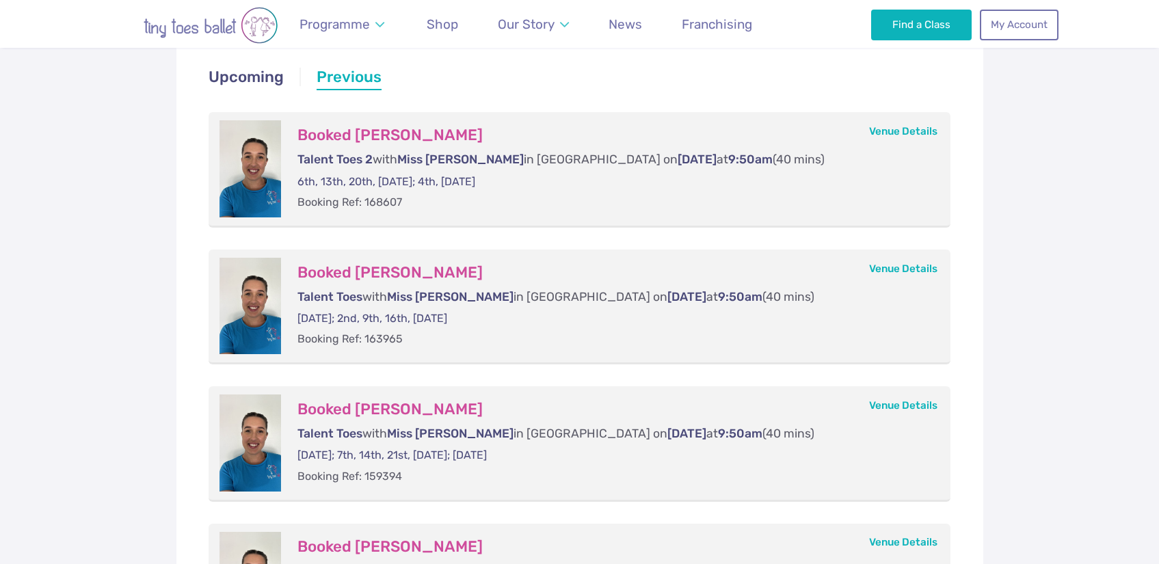
click at [377, 144] on h3 "Booked [PERSON_NAME]" at bounding box center [610, 135] width 626 height 19
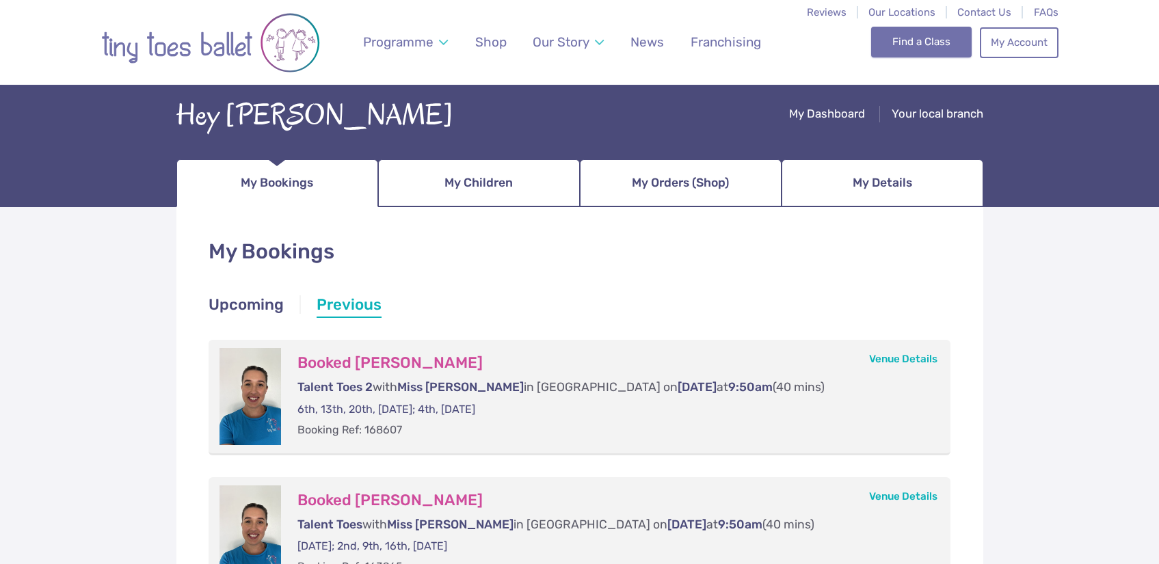
scroll to position [0, 0]
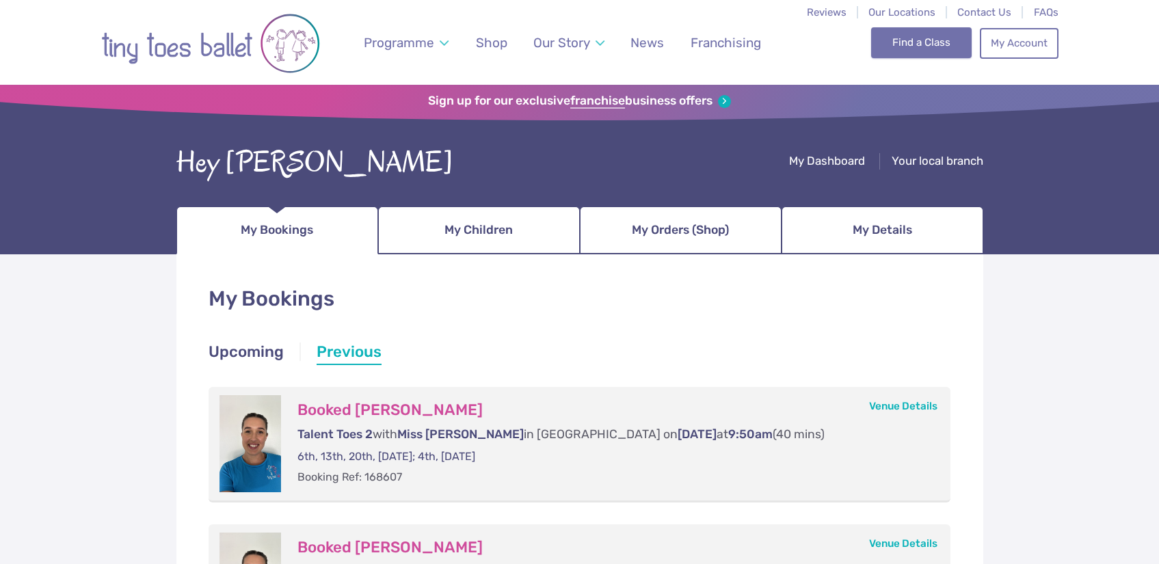
click at [903, 33] on link "Find a Class" at bounding box center [921, 42] width 101 height 30
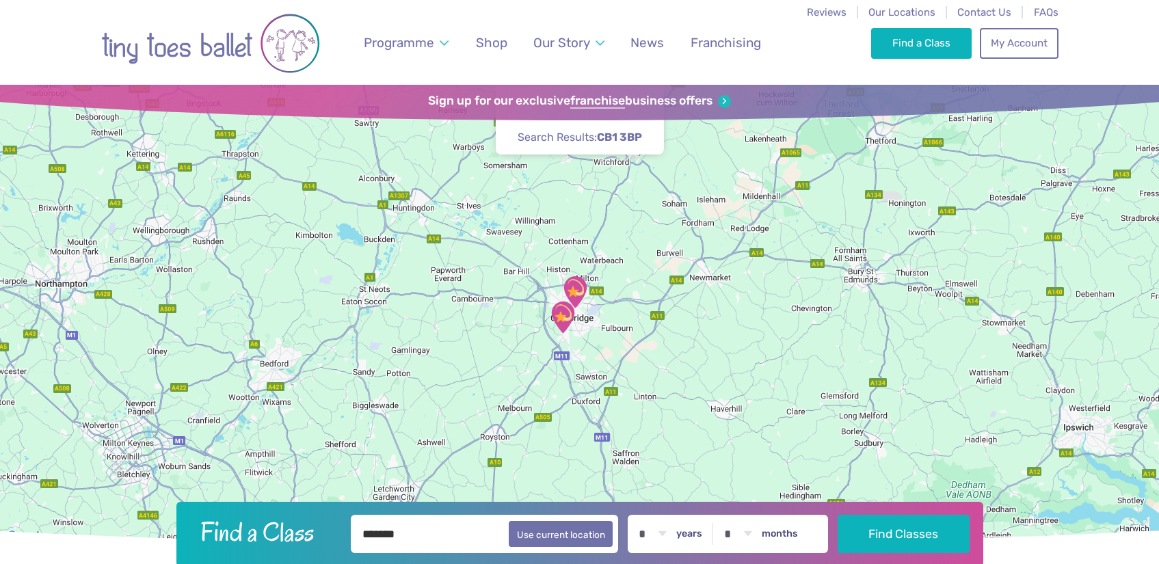
click at [570, 318] on img "Trumpington Village Hall" at bounding box center [563, 317] width 34 height 34
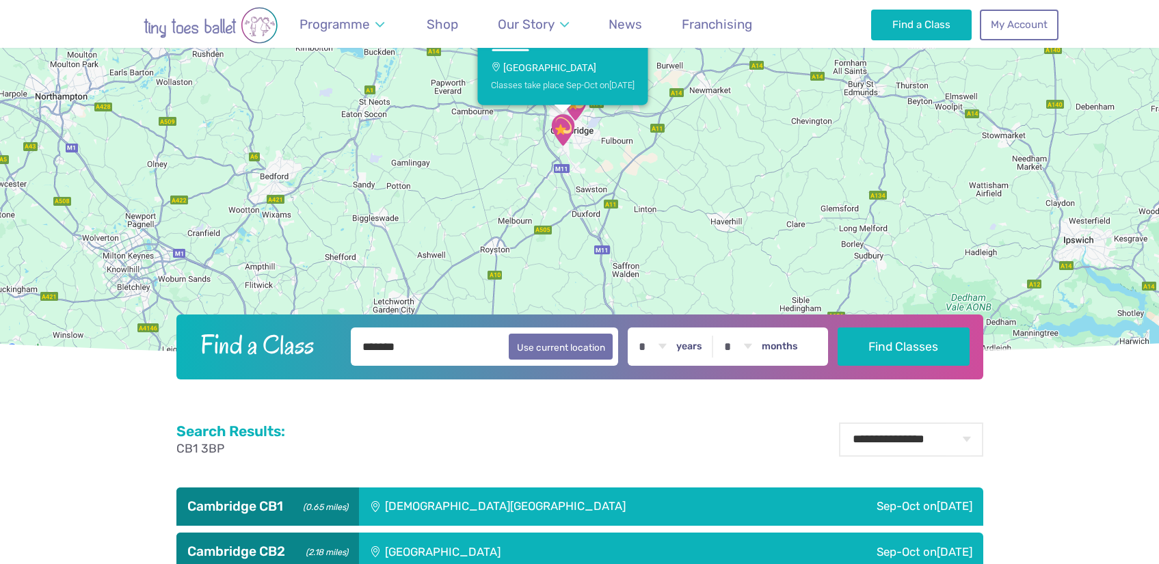
scroll to position [286, 0]
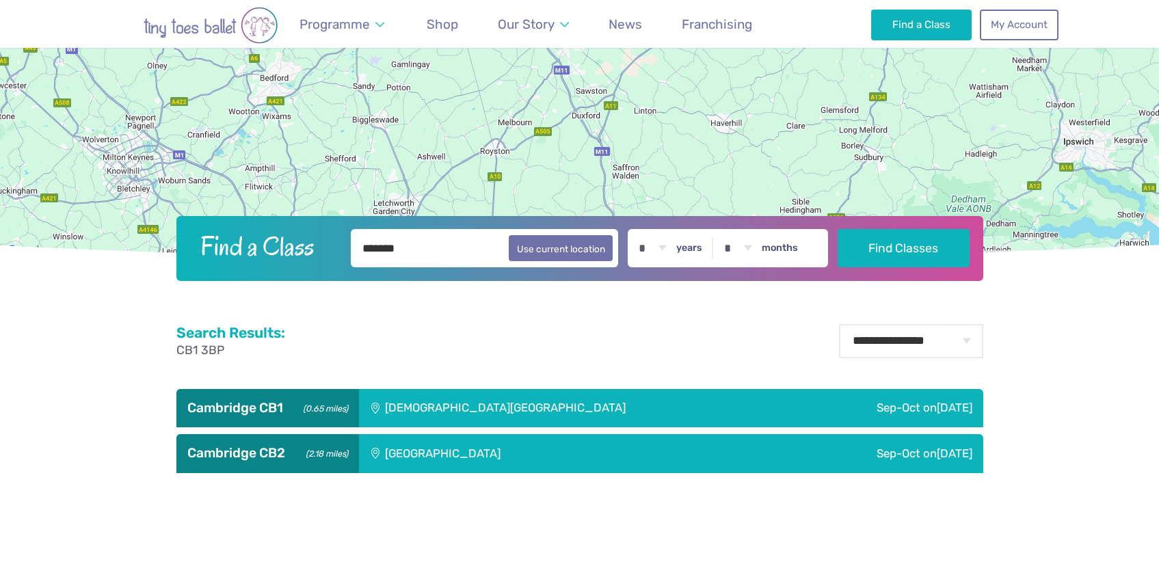
click at [440, 408] on div "St Matthew's Church" at bounding box center [578, 408] width 438 height 38
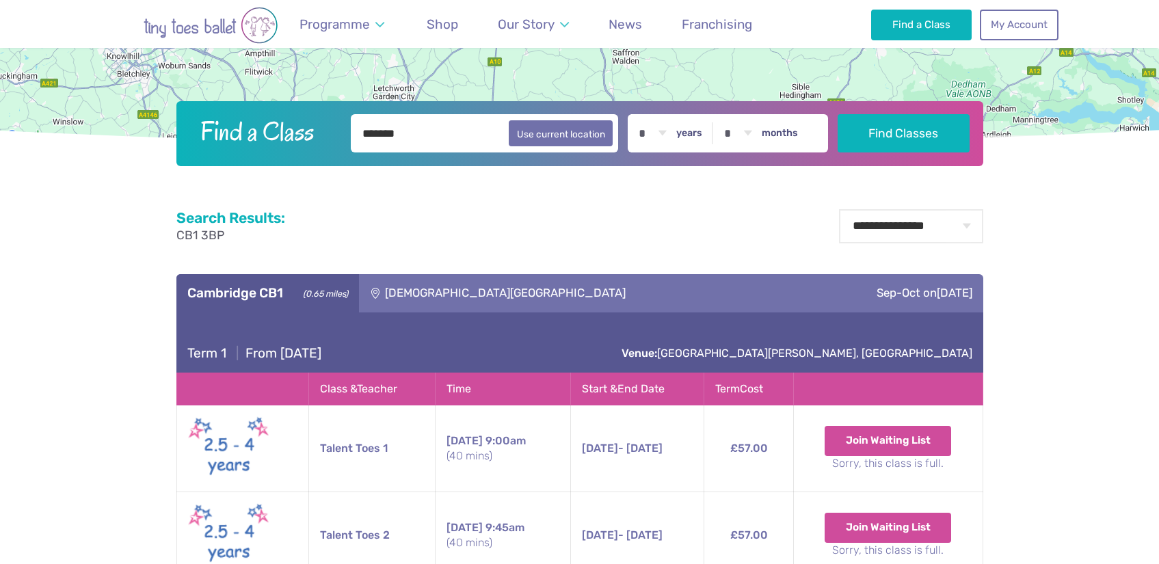
scroll to position [485, 0]
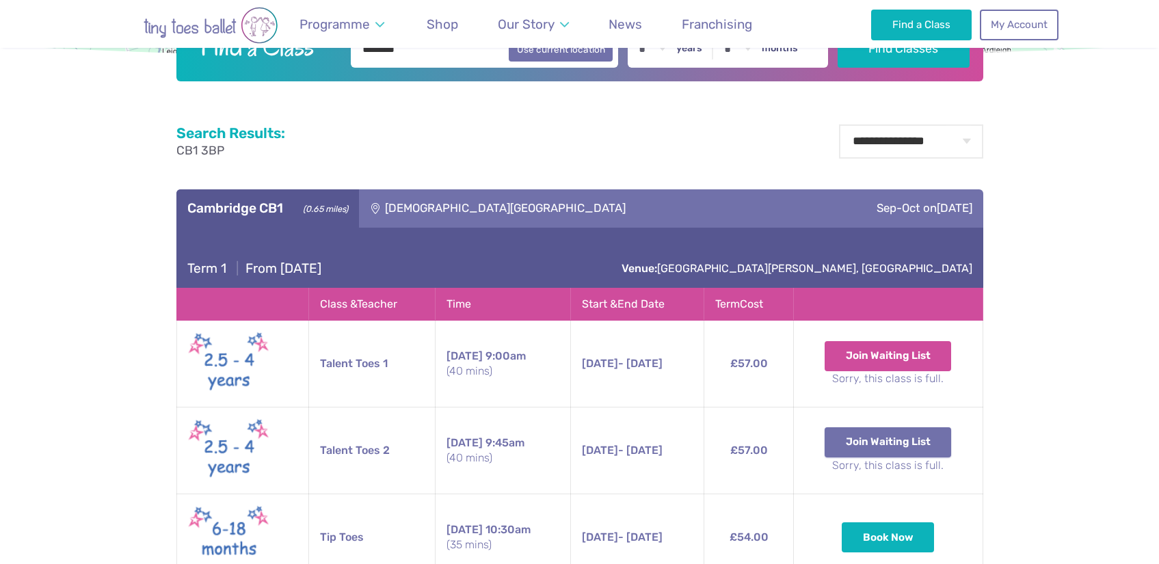
click at [895, 448] on button "Join Waiting List" at bounding box center [888, 442] width 127 height 30
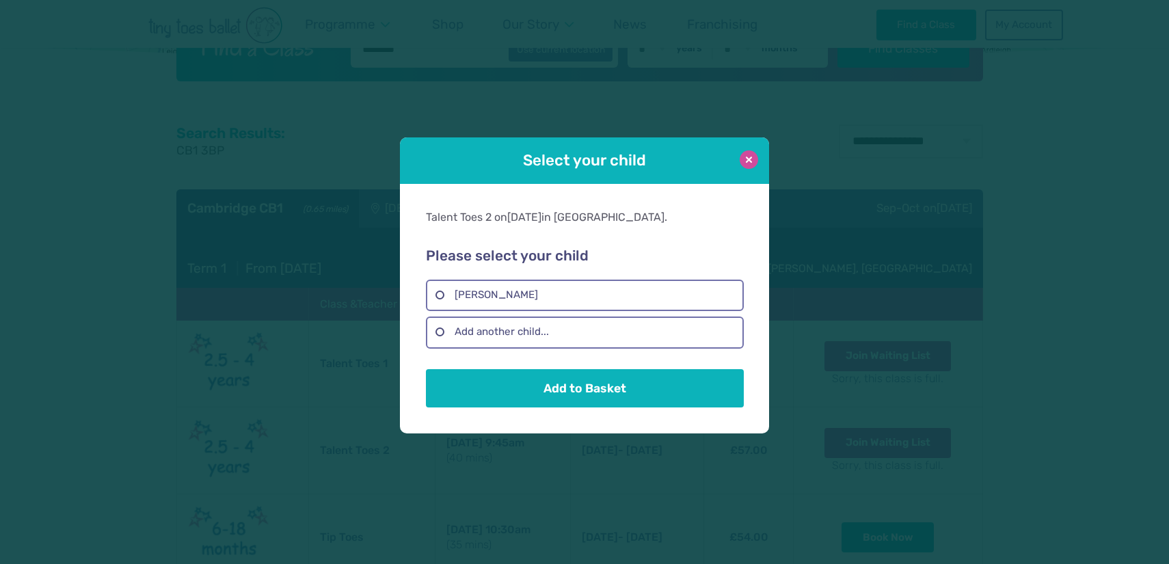
click at [747, 155] on button at bounding box center [749, 159] width 18 height 18
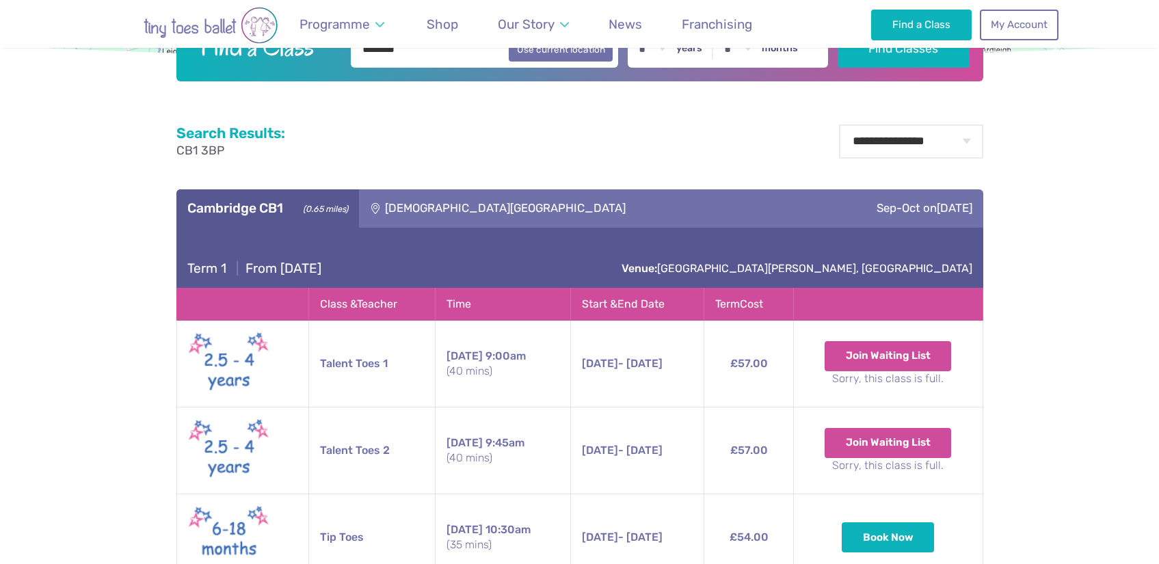
click at [235, 457] on img at bounding box center [229, 451] width 82 height 70
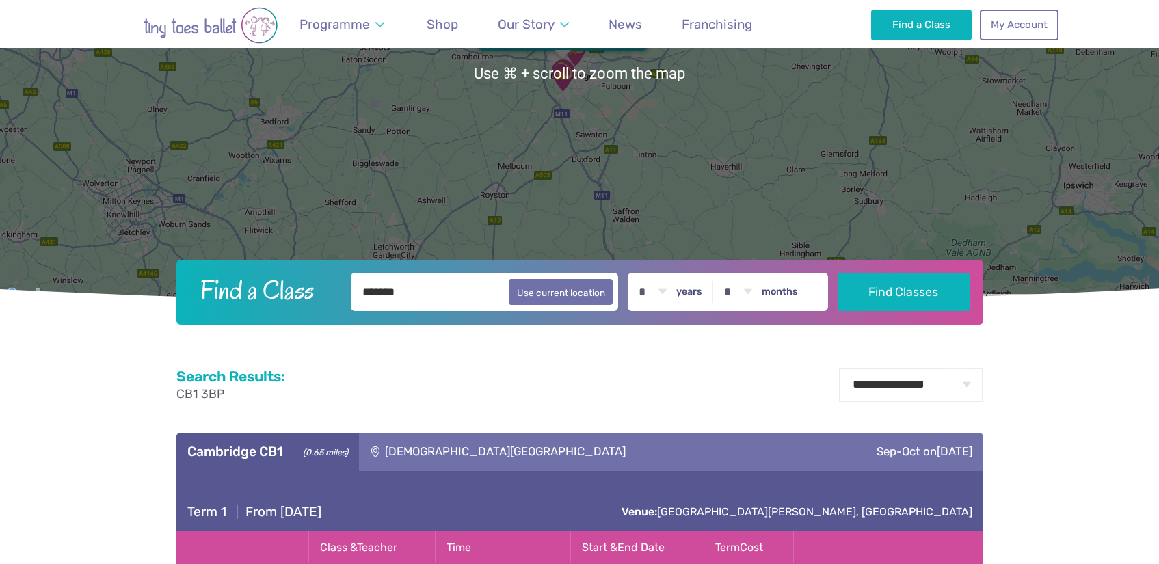
scroll to position [63, 0]
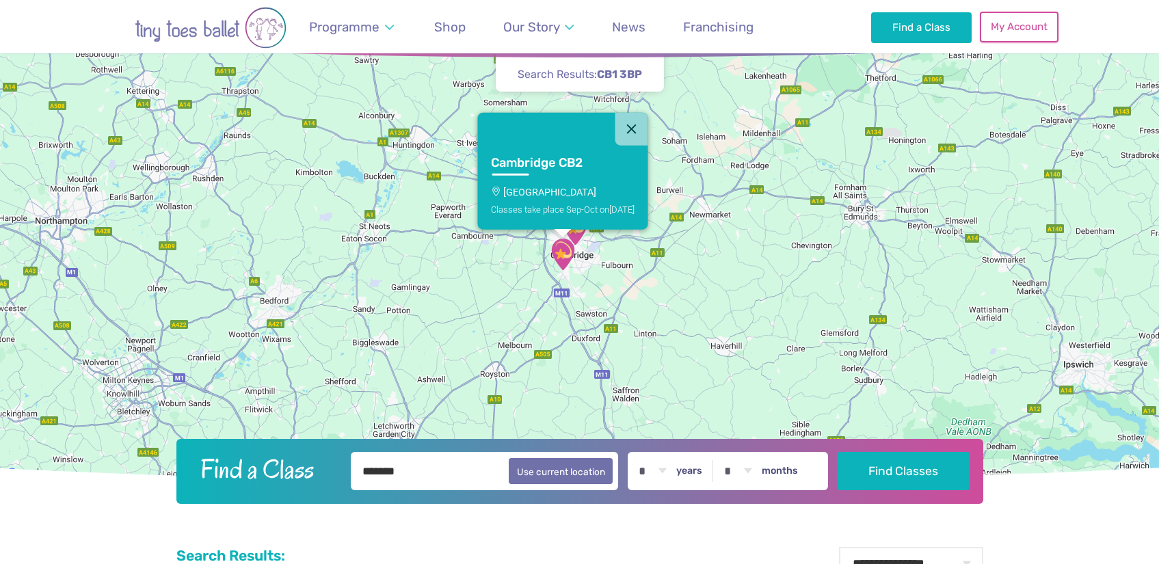
click at [986, 39] on link "My Account" at bounding box center [1019, 27] width 78 height 30
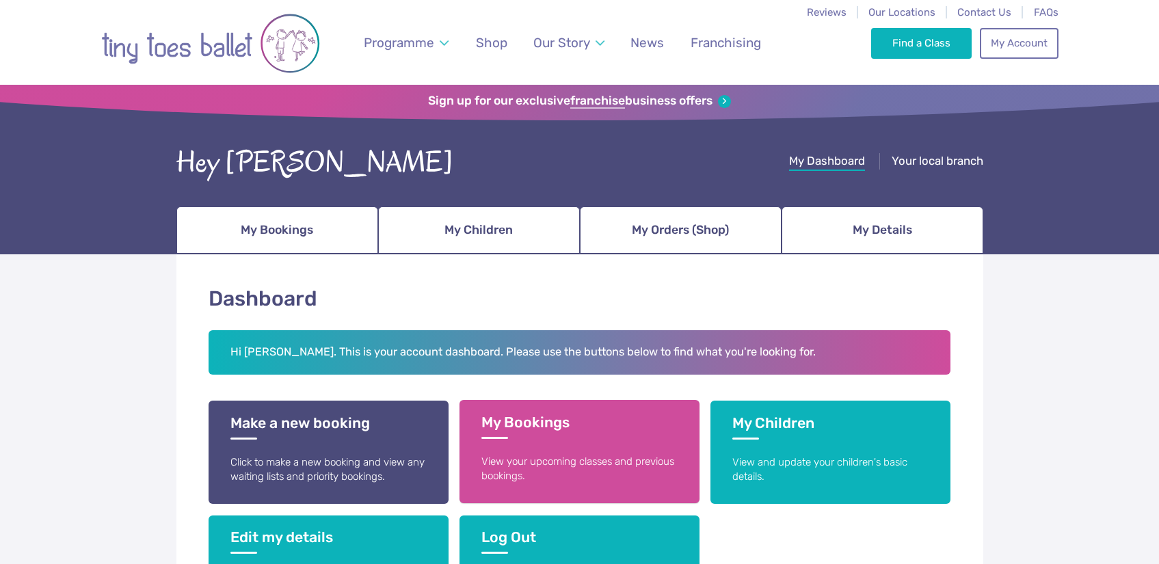
click at [542, 421] on h3 "My Bookings" at bounding box center [579, 426] width 196 height 25
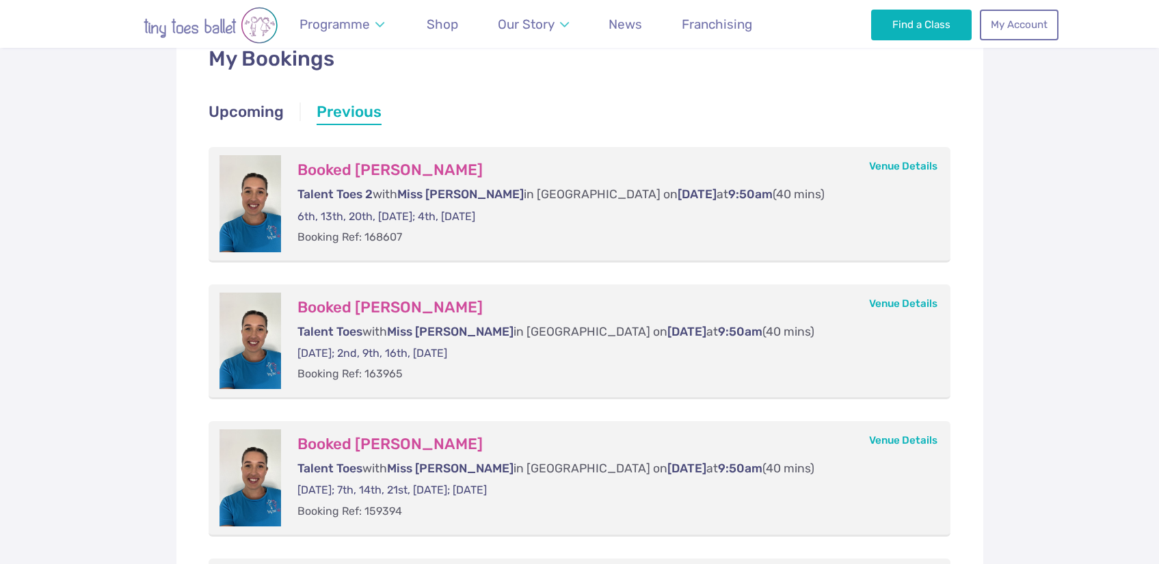
scroll to position [252, 0]
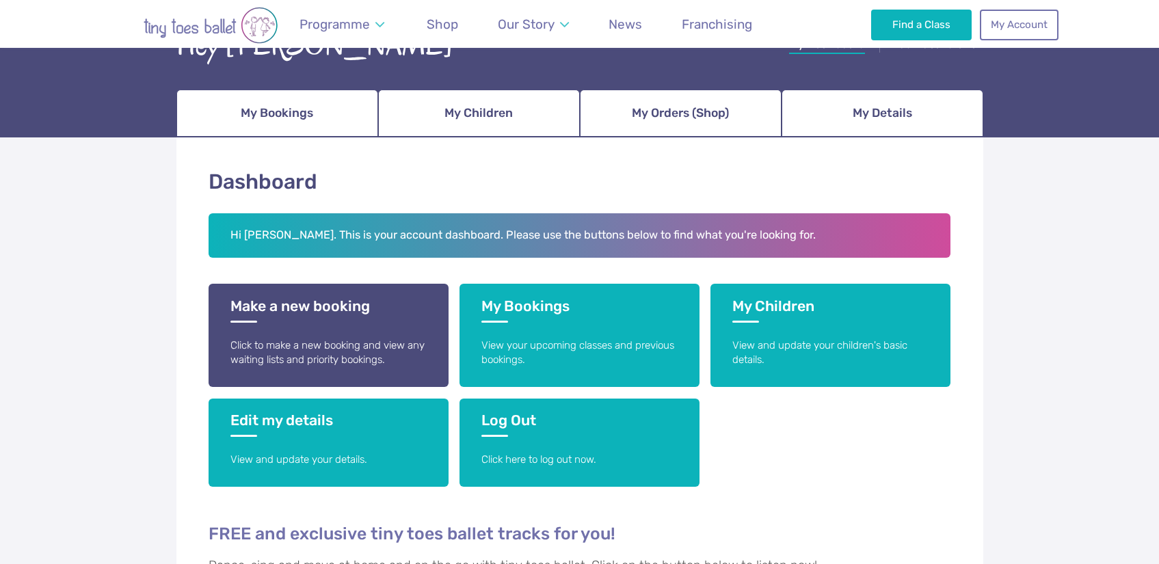
scroll to position [120, 0]
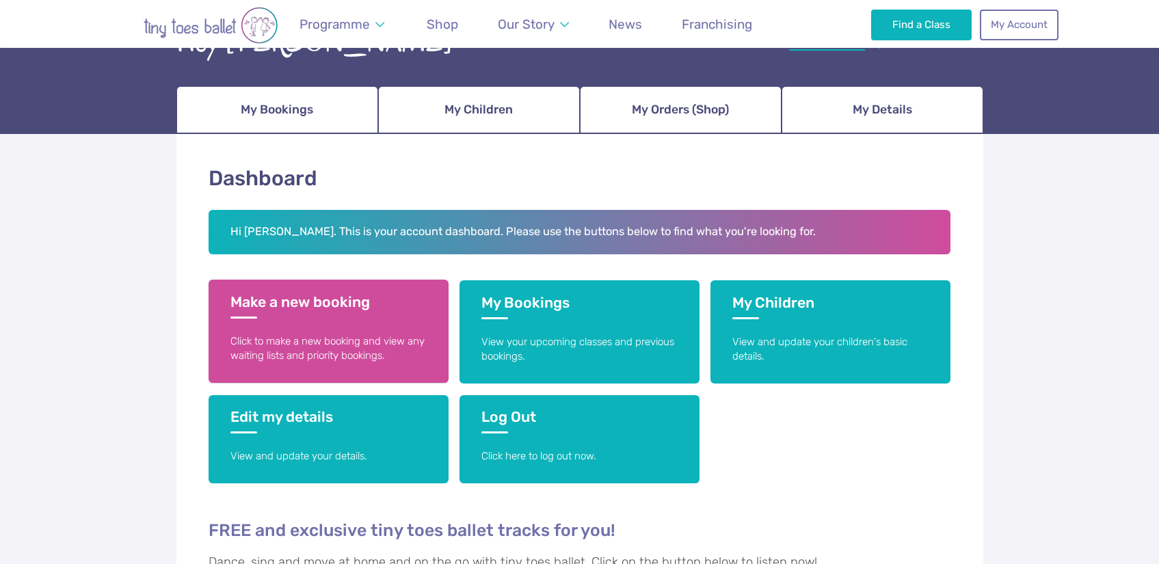
click at [336, 295] on h3 "Make a new booking" at bounding box center [328, 305] width 196 height 25
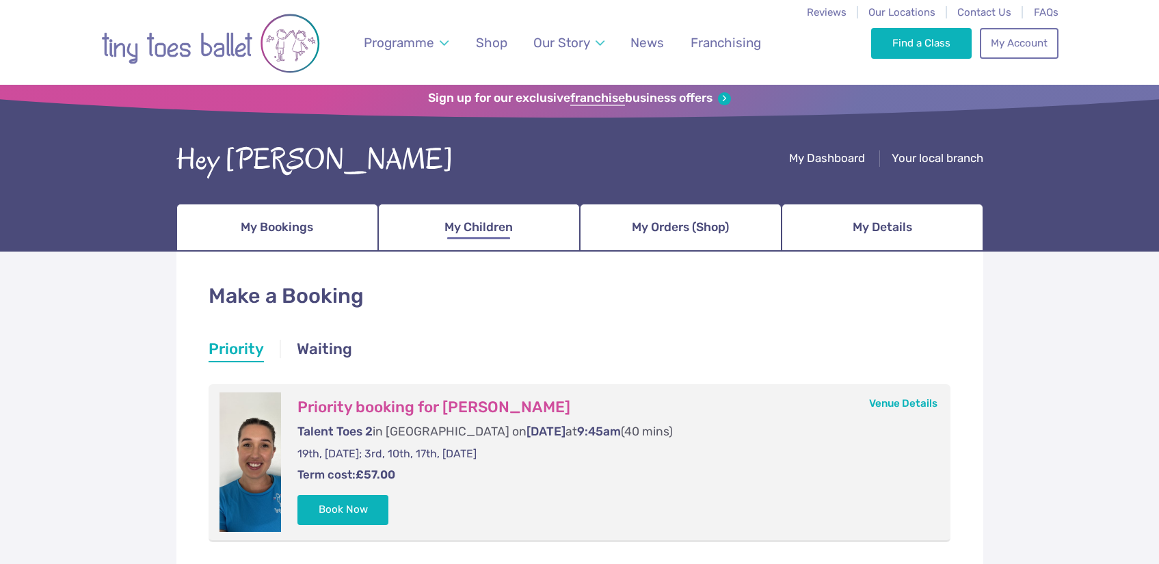
scroll to position [129, 0]
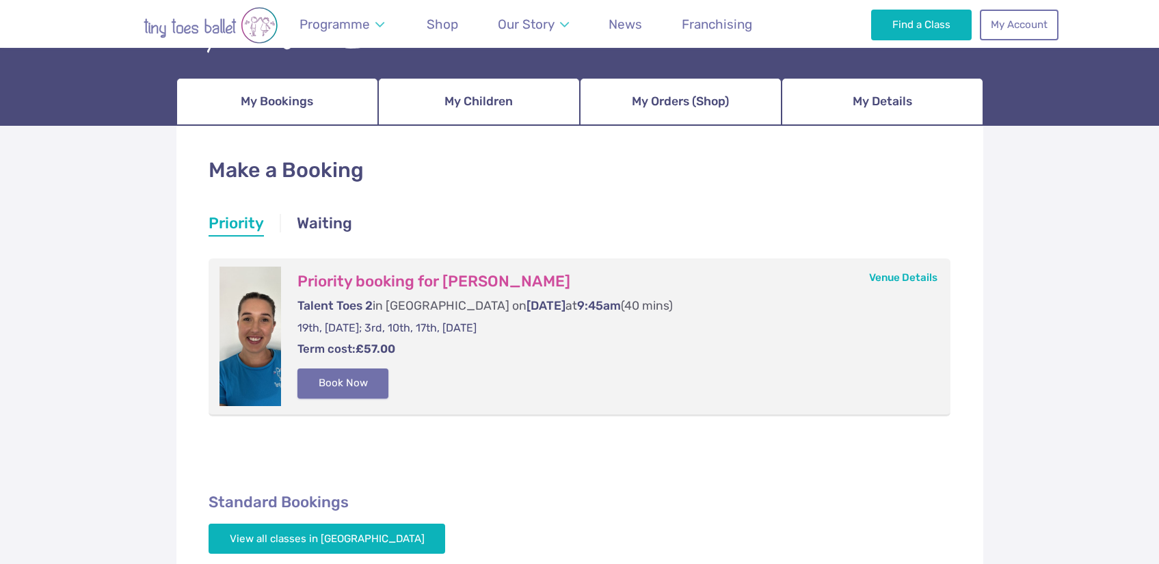
click at [353, 381] on button "Book Now" at bounding box center [343, 384] width 92 height 30
click at [1141, 279] on link "Basket 1" at bounding box center [1129, 282] width 59 height 55
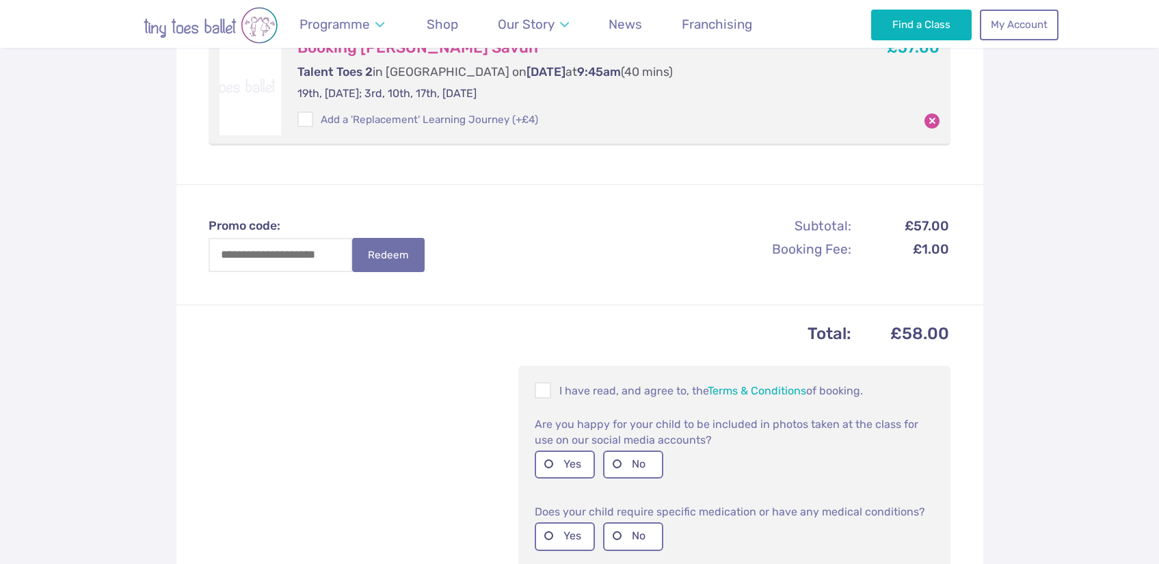
scroll to position [324, 0]
click at [629, 459] on label "No" at bounding box center [633, 463] width 60 height 28
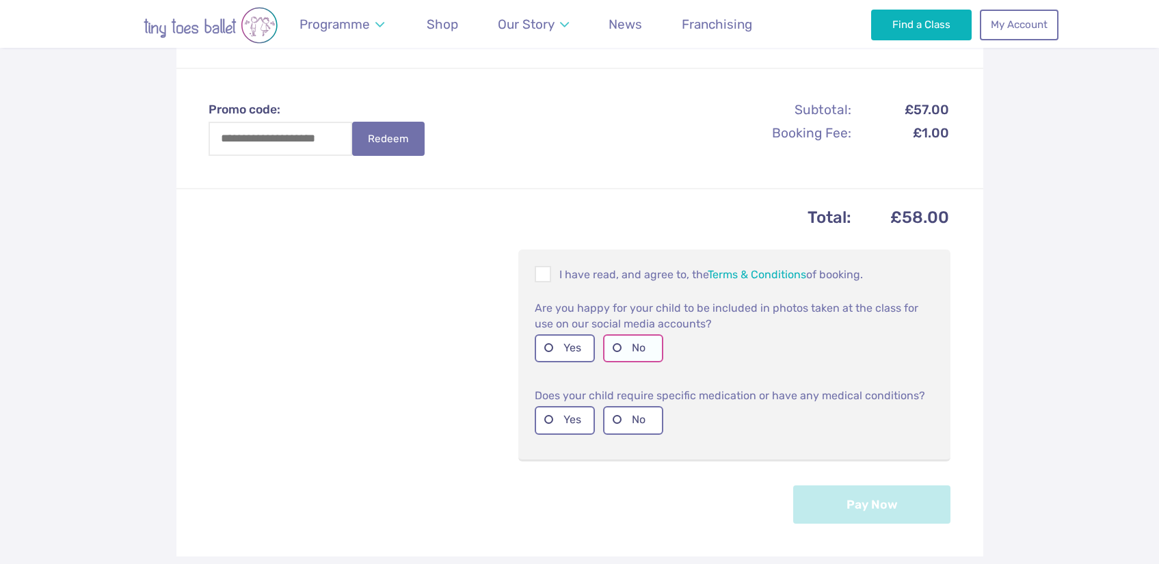
scroll to position [531, 0]
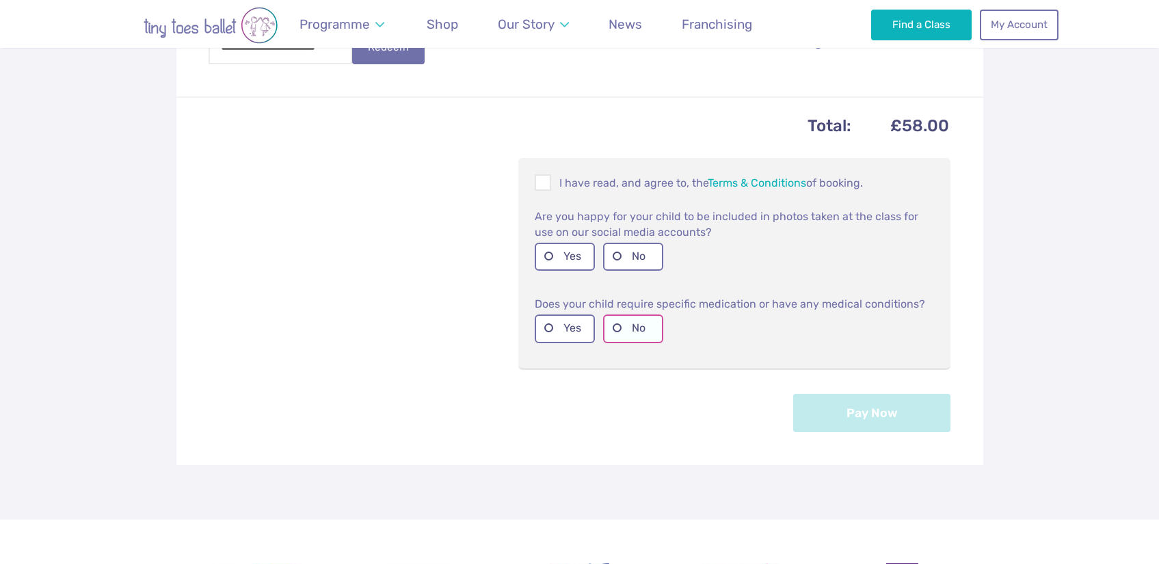
click at [635, 342] on label "No" at bounding box center [633, 329] width 60 height 28
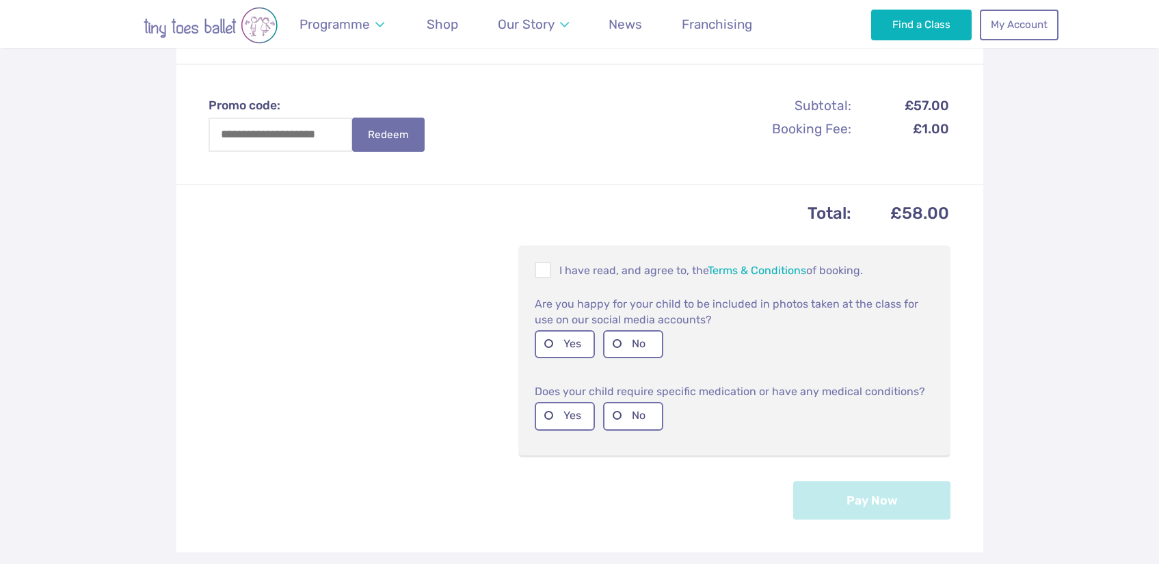
scroll to position [541, 0]
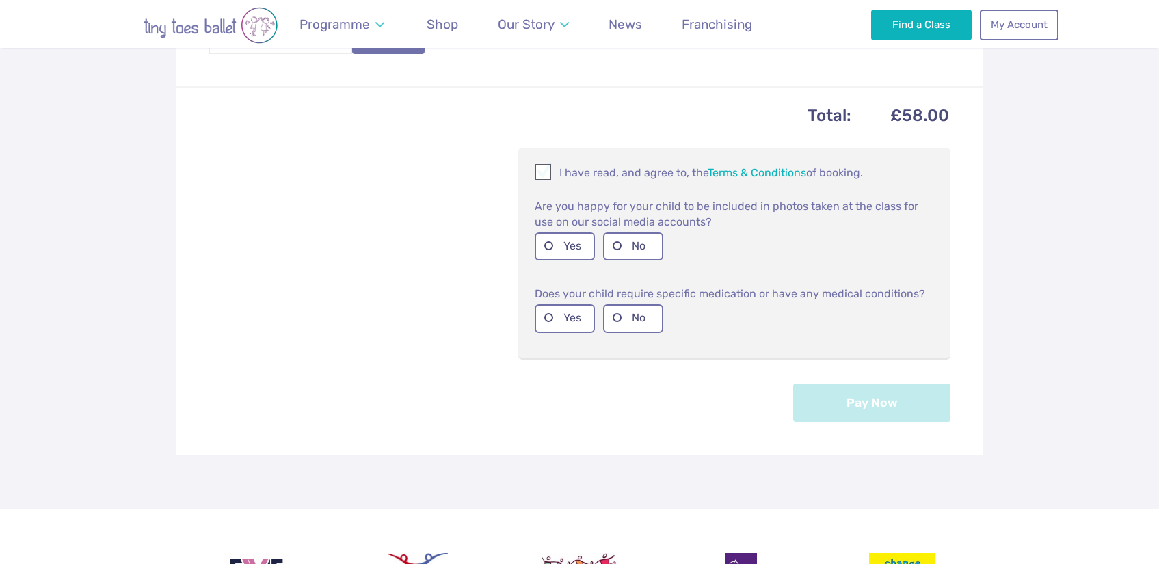
click at [553, 176] on p "I have read, and agree to, the Terms & Conditions of booking." at bounding box center [734, 172] width 399 height 16
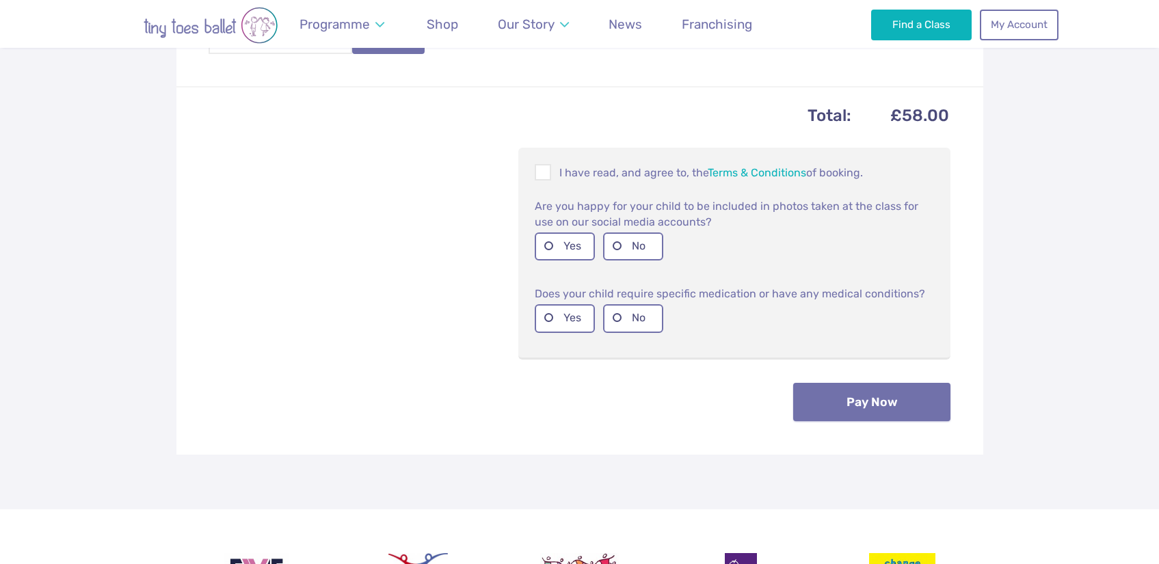
click at [905, 397] on button "Pay Now" at bounding box center [871, 402] width 157 height 38
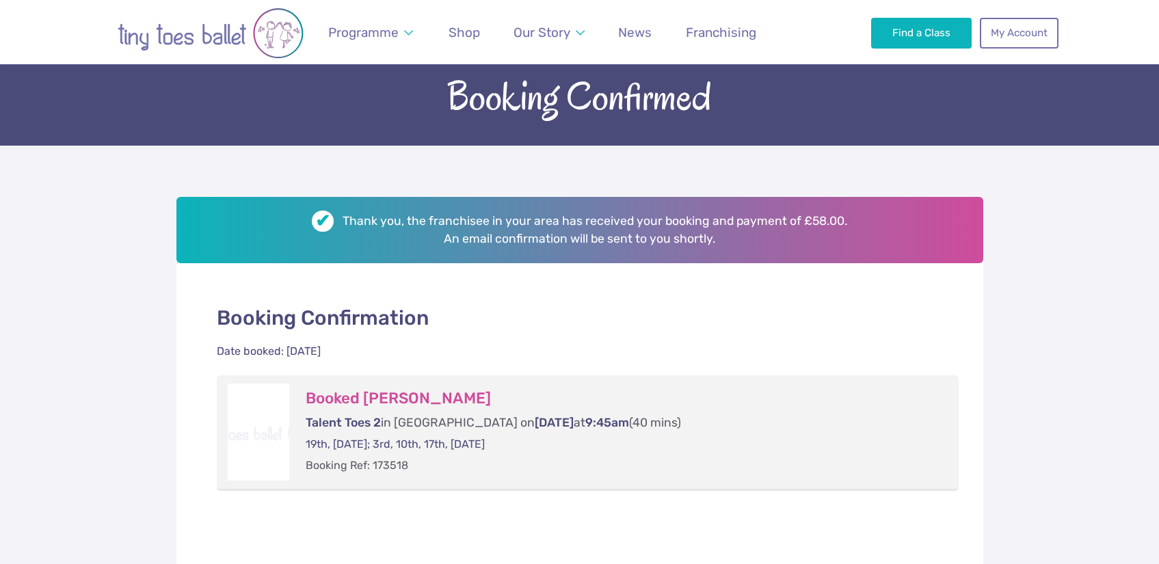
scroll to position [301, 0]
